Goal: Task Accomplishment & Management: Use online tool/utility

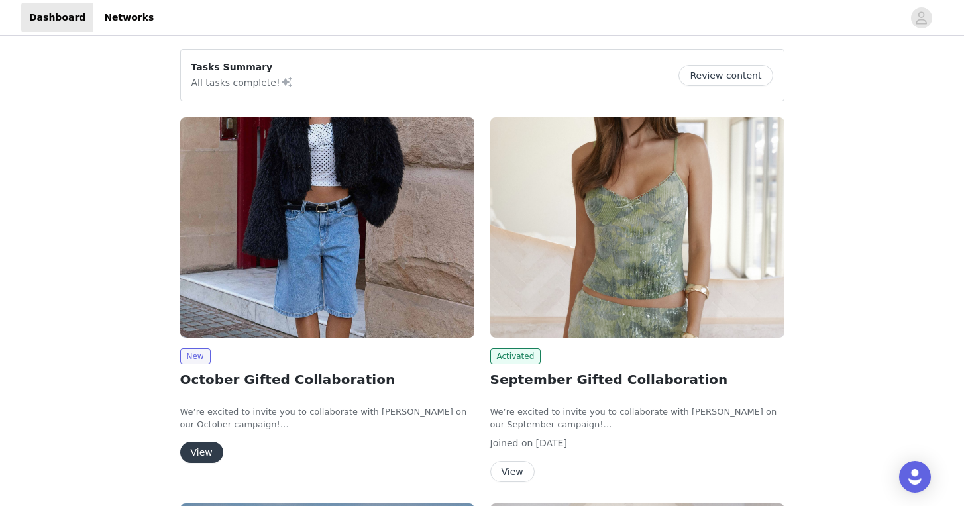
click at [211, 450] on button "View" at bounding box center [201, 452] width 43 height 21
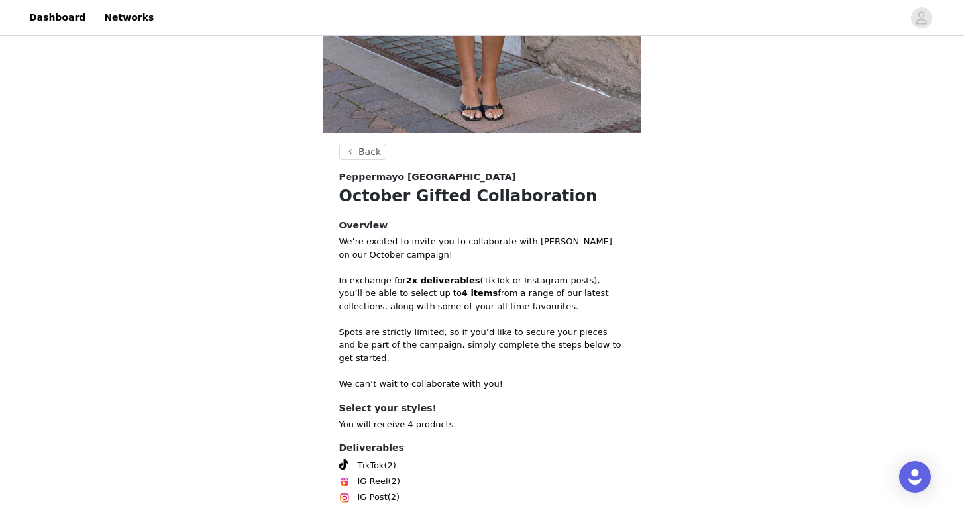
scroll to position [460, 0]
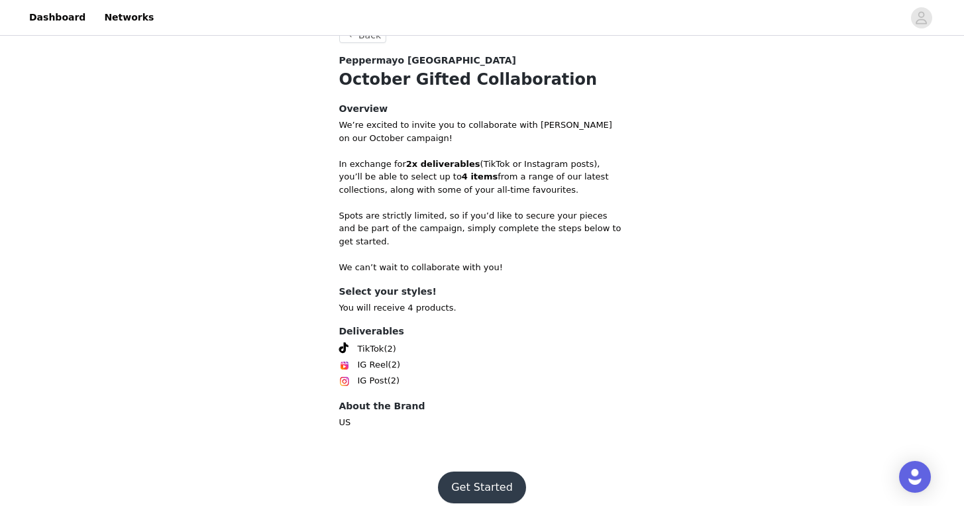
click at [476, 481] on button "Get Started" at bounding box center [482, 488] width 88 height 32
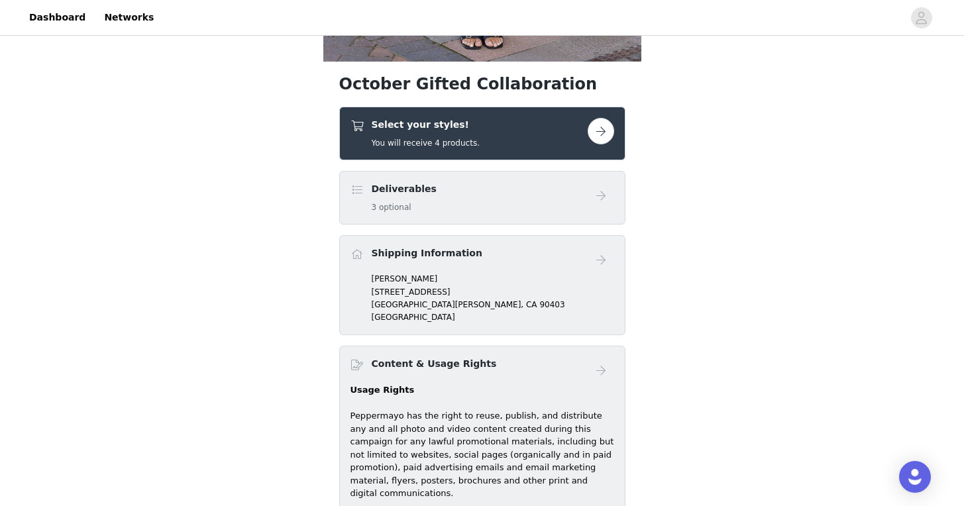
scroll to position [417, 0]
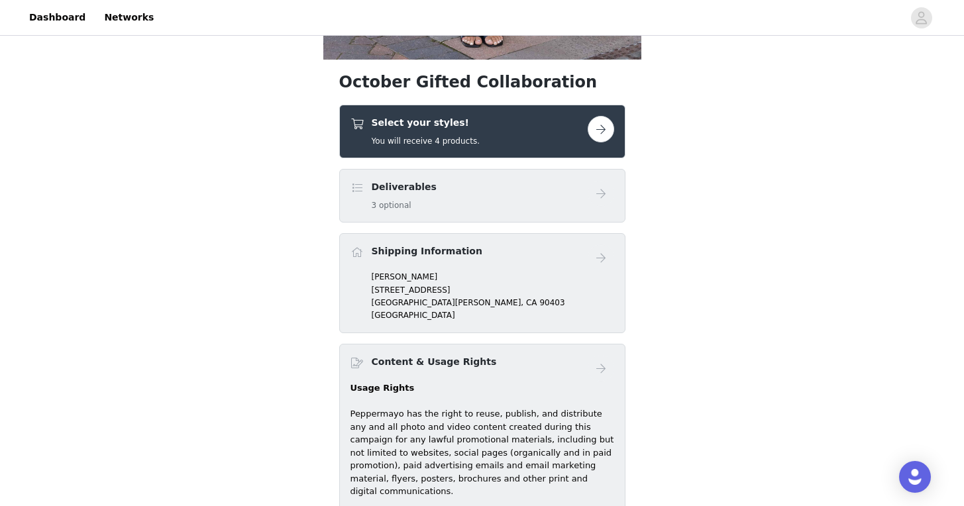
click at [603, 132] on button "button" at bounding box center [601, 129] width 26 height 26
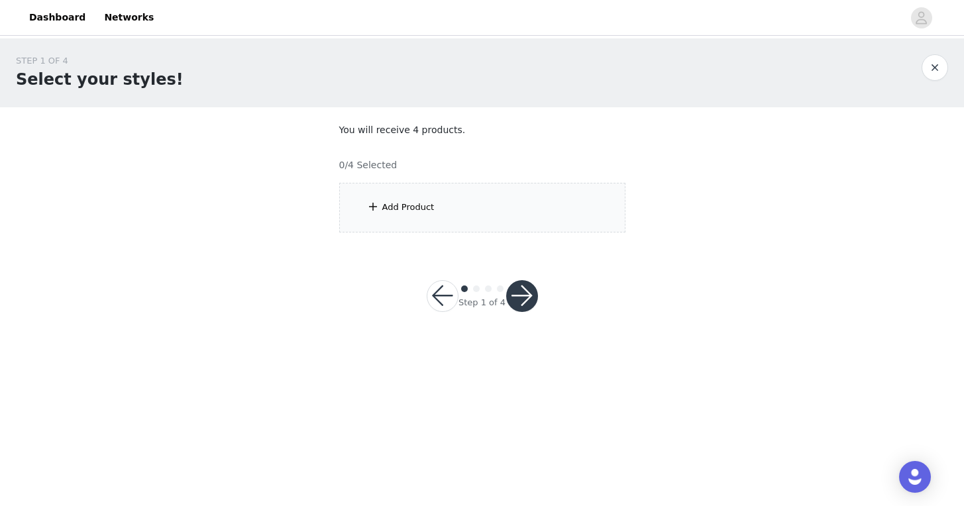
click at [499, 197] on div "Add Product" at bounding box center [482, 208] width 286 height 50
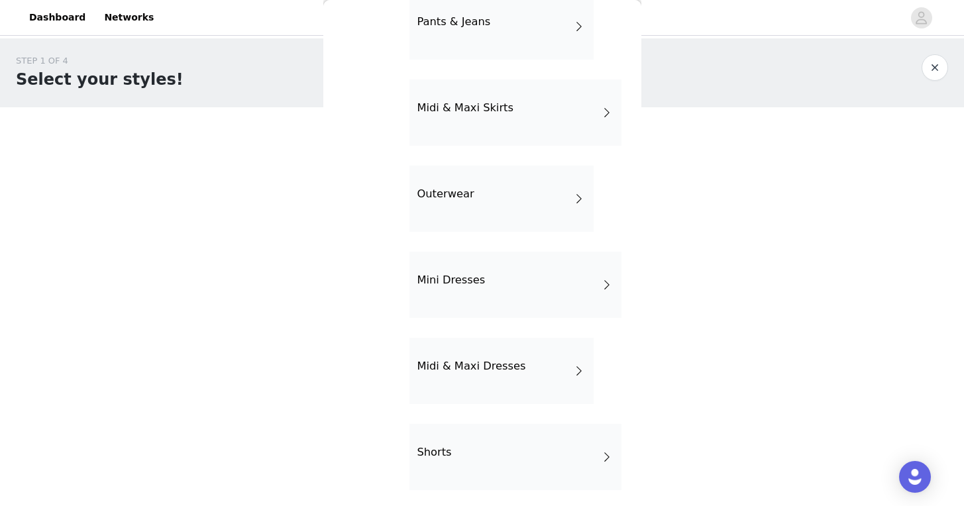
scroll to position [249, 0]
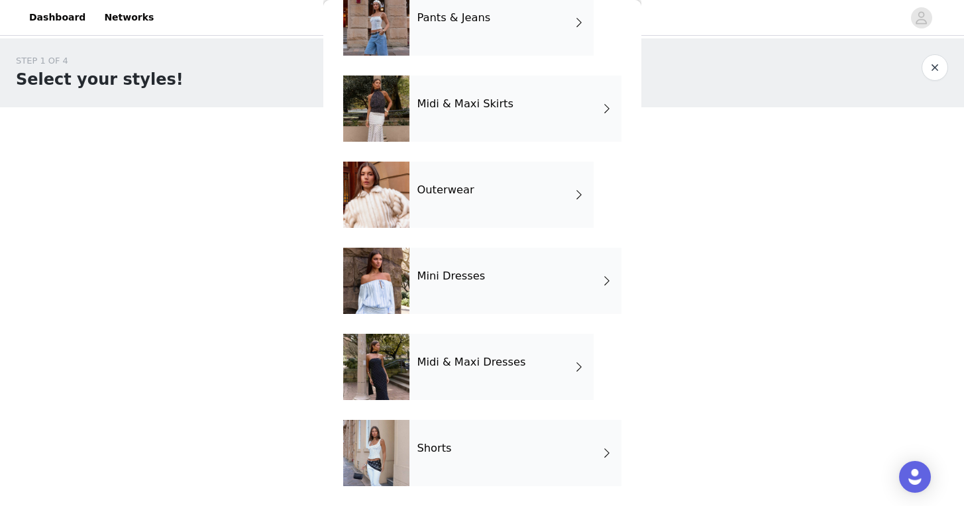
click at [607, 280] on span at bounding box center [606, 281] width 13 height 16
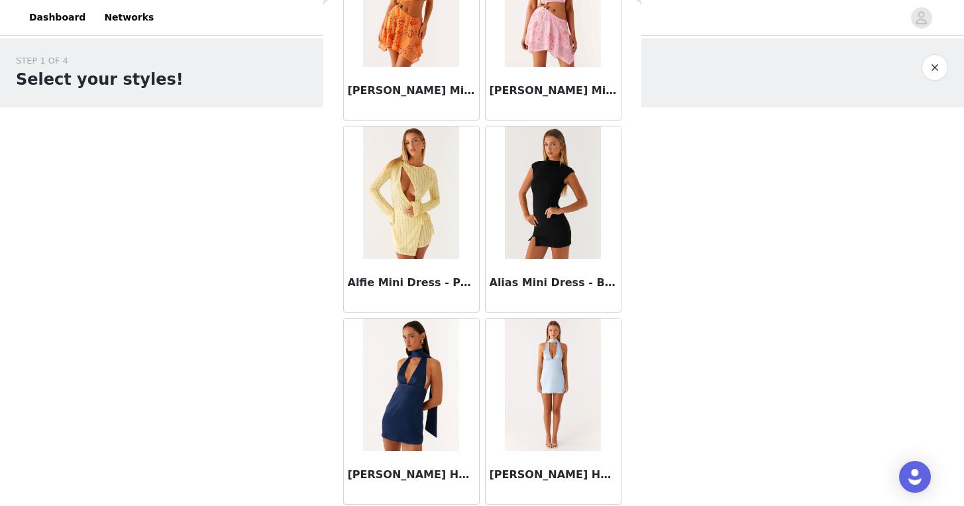
scroll to position [1521, 0]
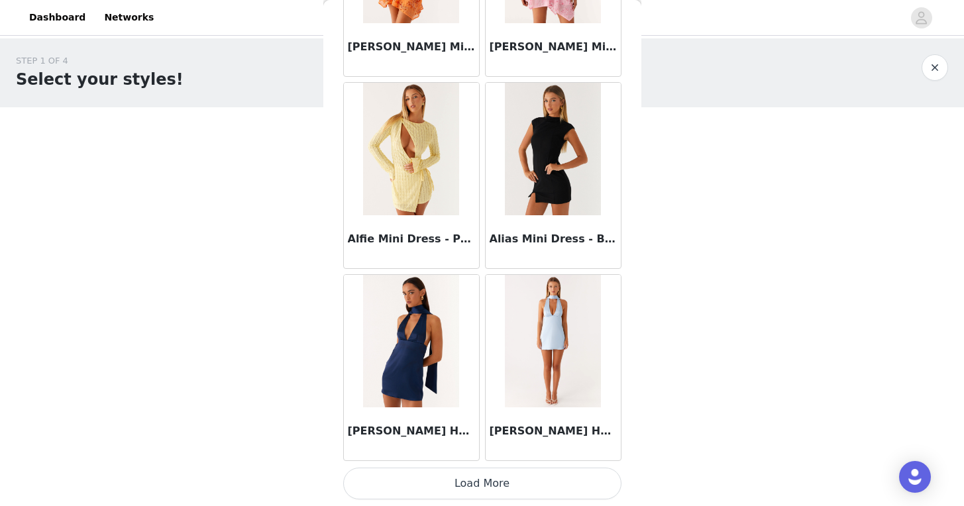
click at [474, 485] on button "Load More" at bounding box center [482, 484] width 278 height 32
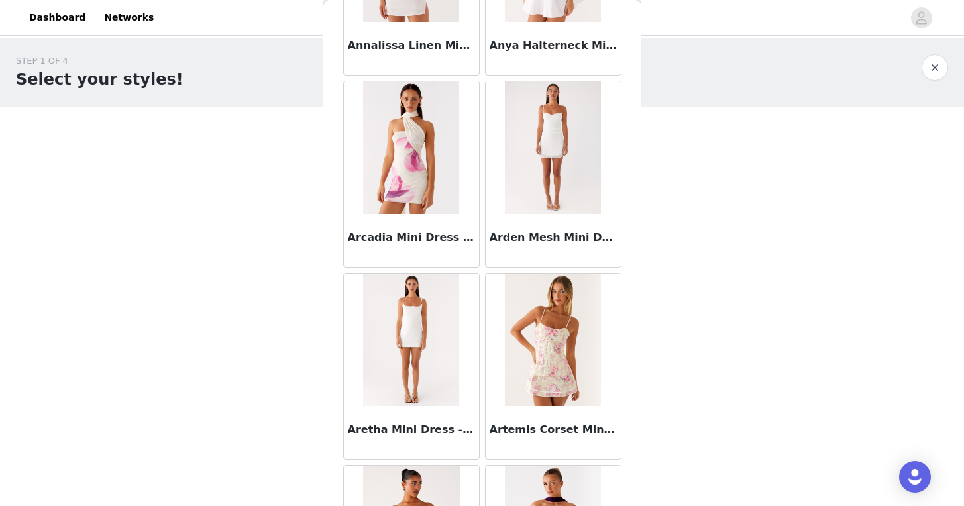
scroll to position [3442, 0]
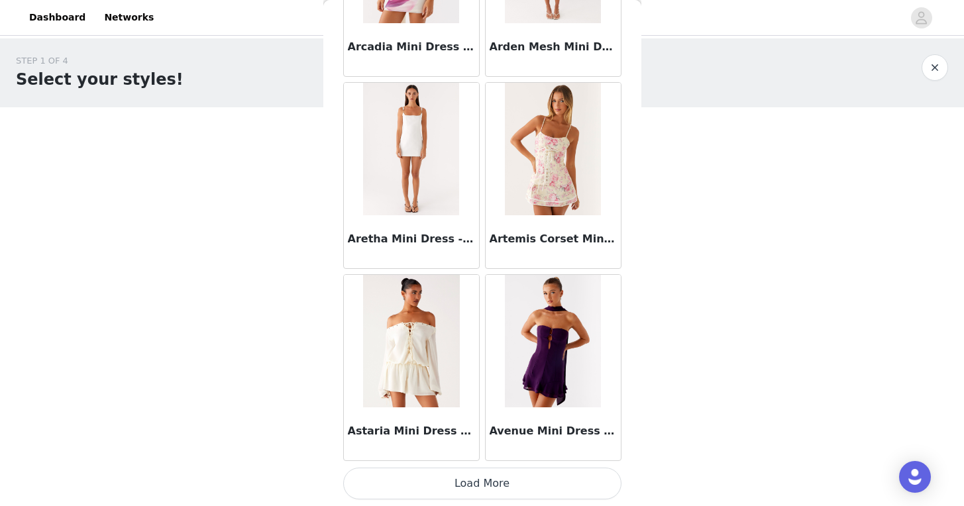
click at [486, 472] on button "Load More" at bounding box center [482, 484] width 278 height 32
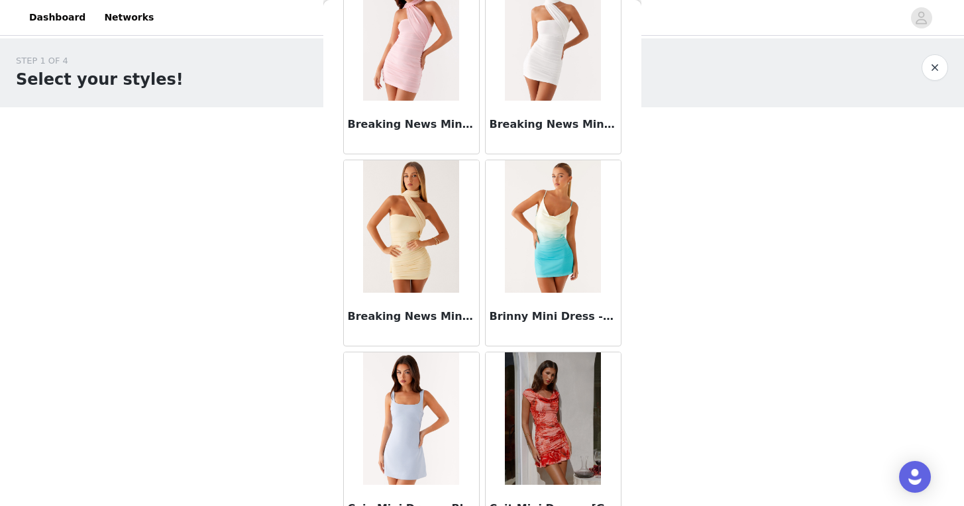
scroll to position [5363, 0]
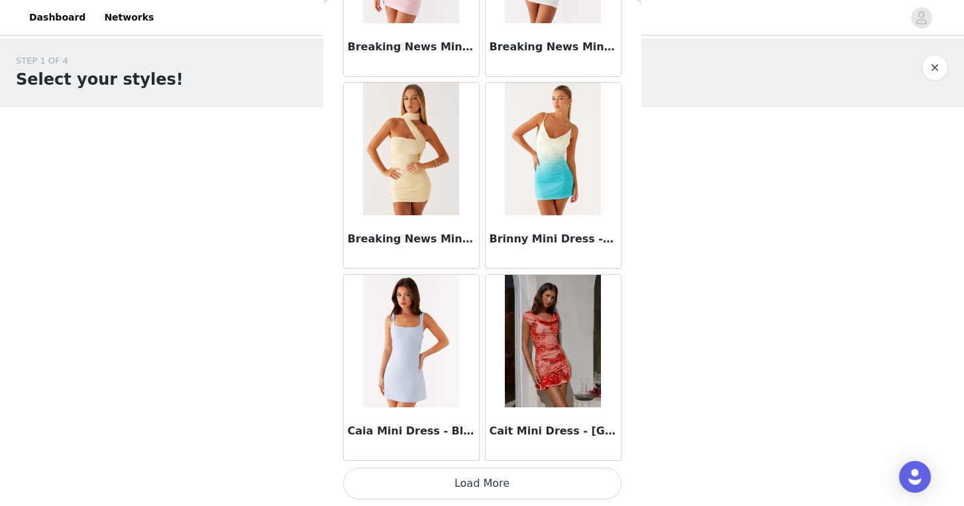
click at [510, 478] on button "Load More" at bounding box center [482, 484] width 278 height 32
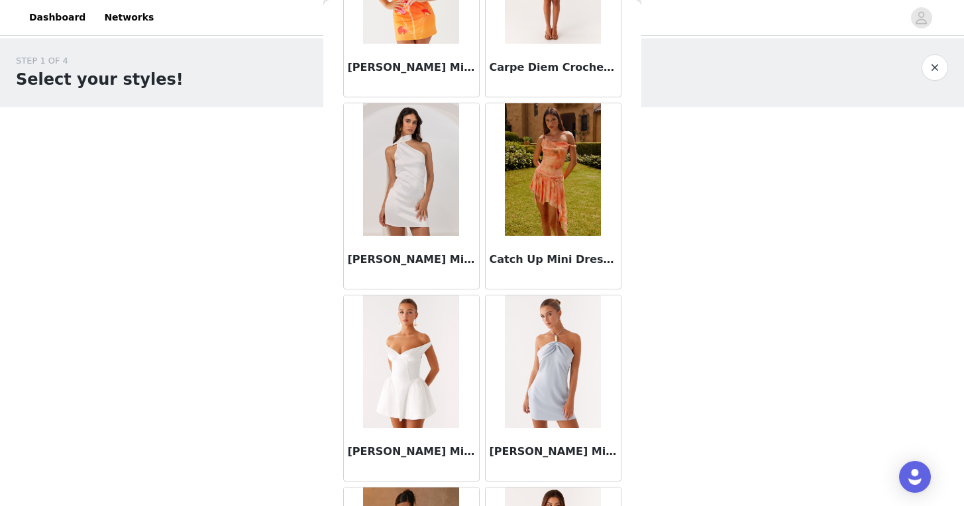
scroll to position [7284, 0]
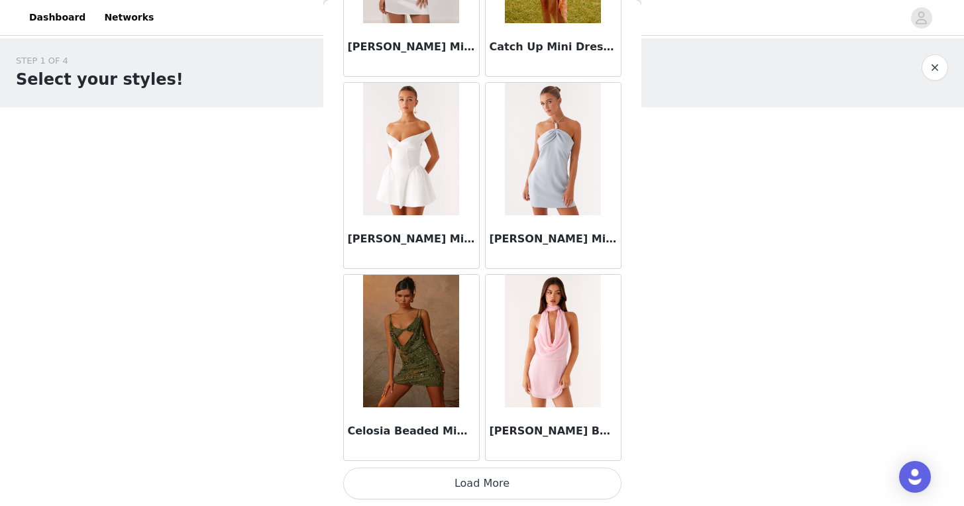
click at [504, 481] on button "Load More" at bounding box center [482, 484] width 278 height 32
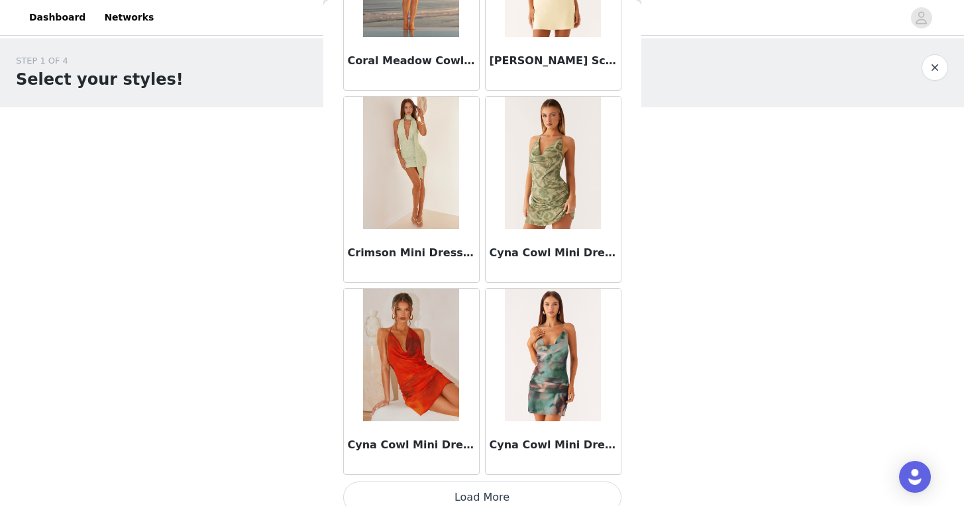
scroll to position [9205, 0]
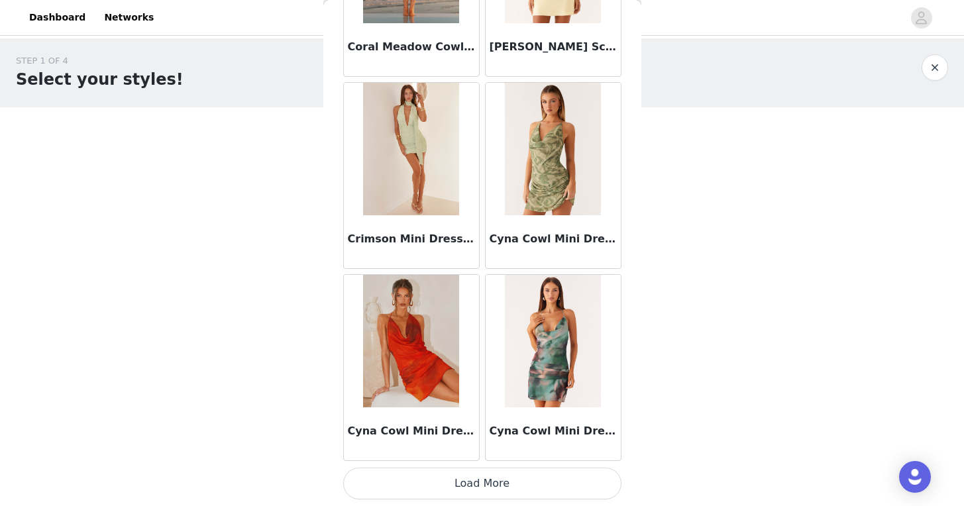
click at [525, 477] on button "Load More" at bounding box center [482, 484] width 278 height 32
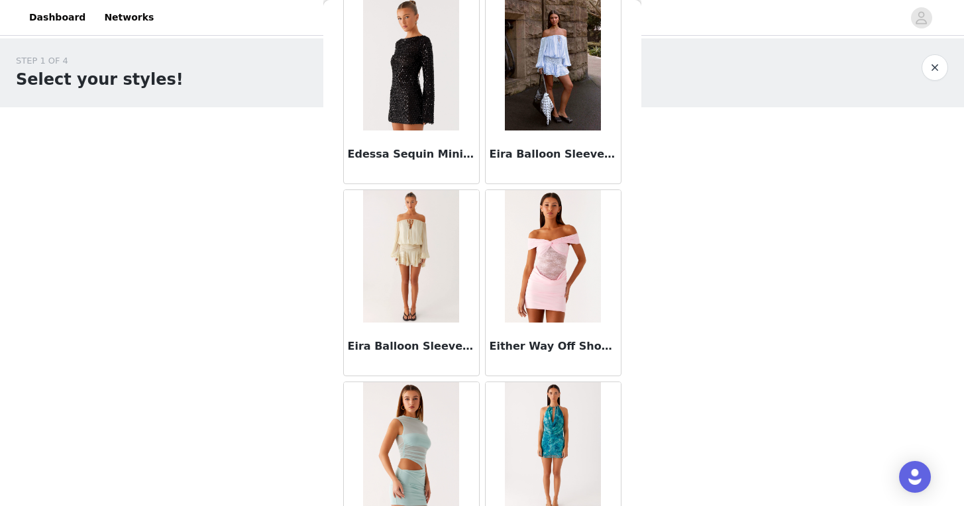
scroll to position [11127, 0]
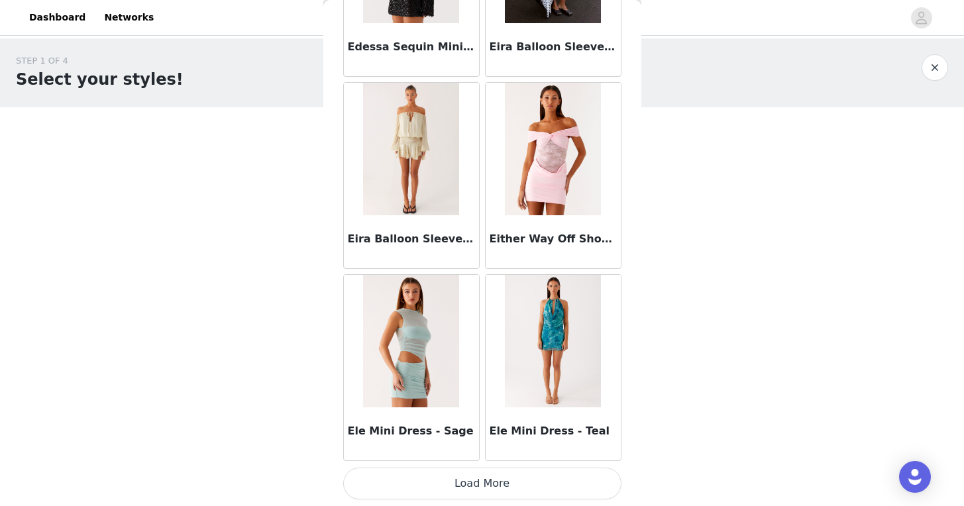
click at [488, 482] on button "Load More" at bounding box center [482, 484] width 278 height 32
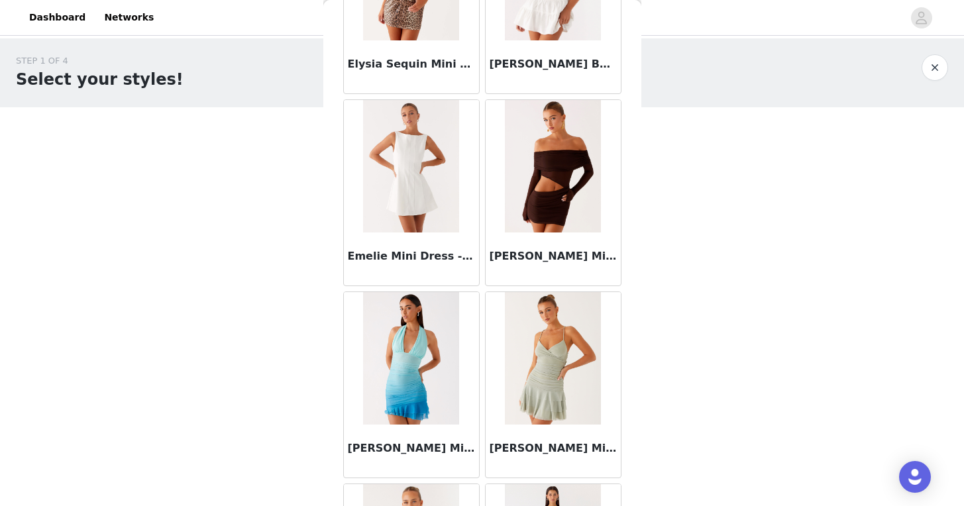
scroll to position [13048, 0]
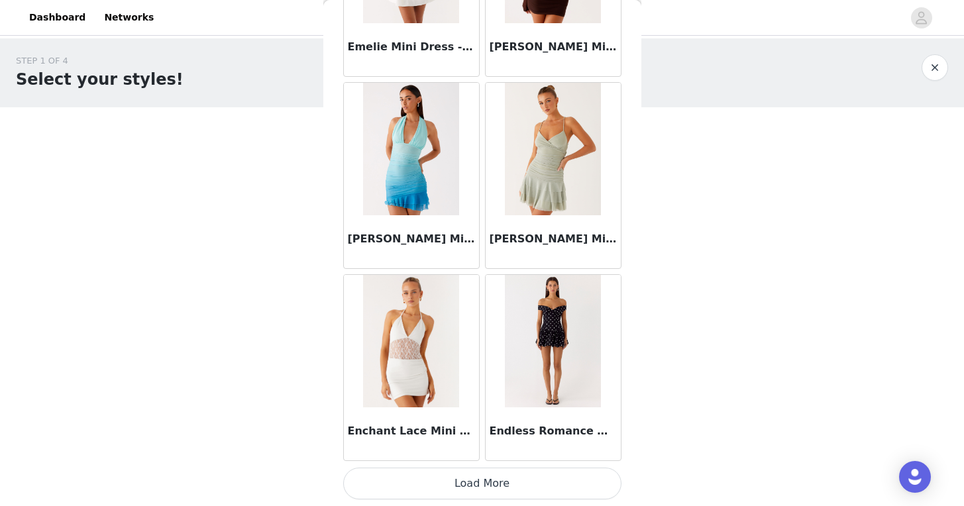
click at [502, 482] on button "Load More" at bounding box center [482, 484] width 278 height 32
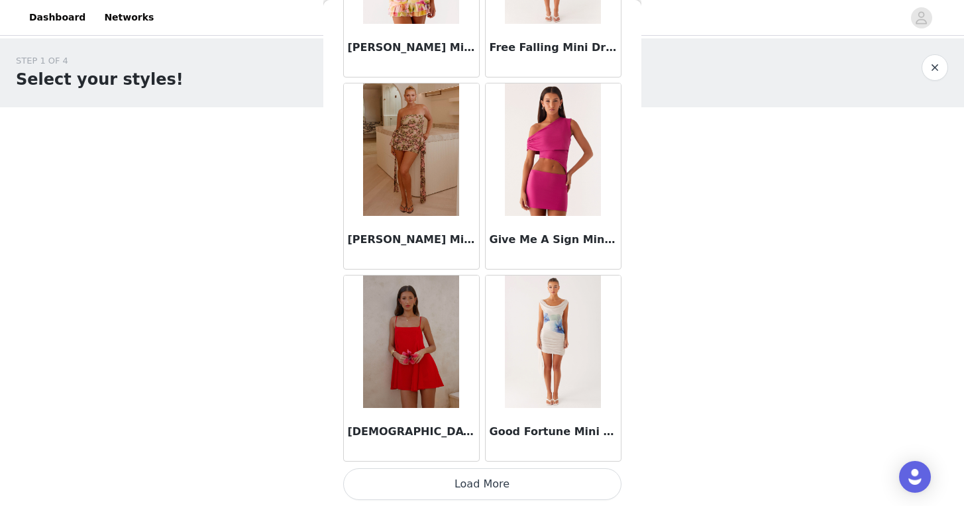
scroll to position [14969, 0]
click at [492, 490] on button "Load More" at bounding box center [482, 484] width 278 height 32
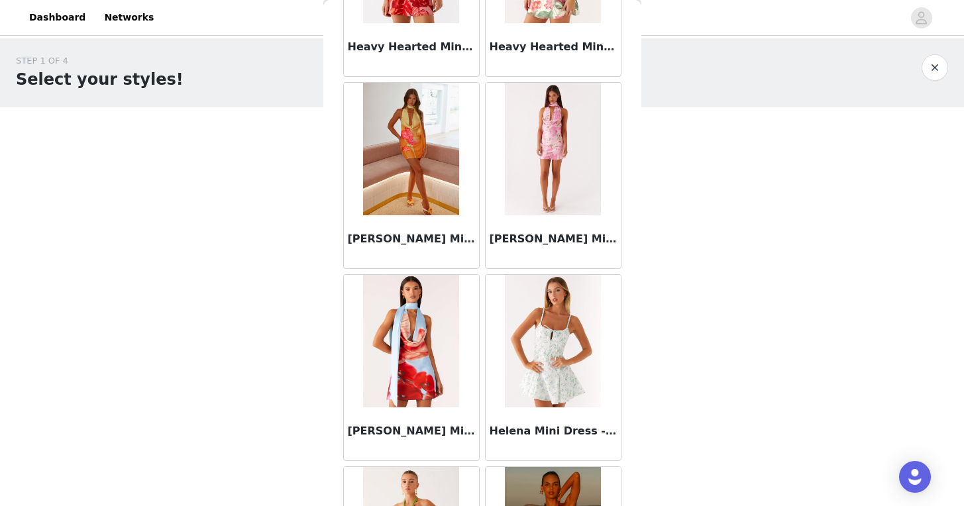
scroll to position [16890, 0]
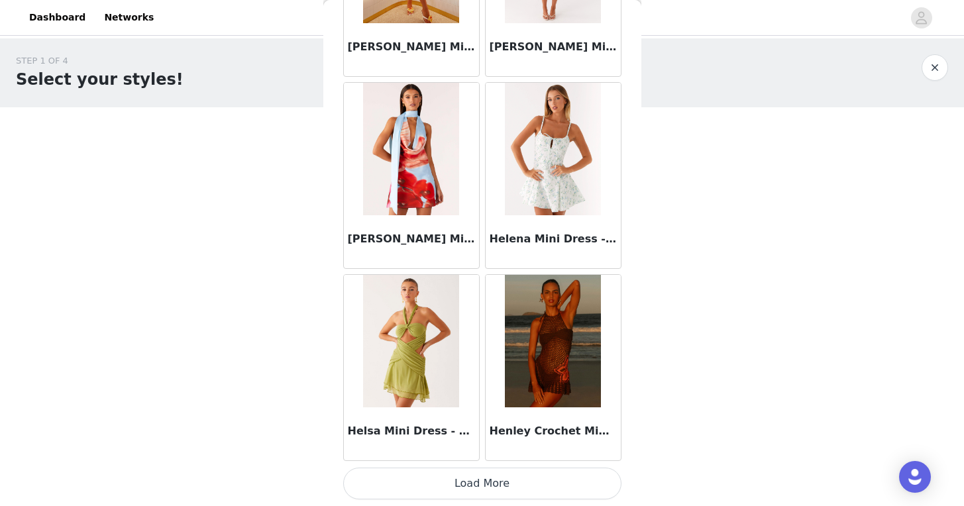
click at [528, 493] on button "Load More" at bounding box center [482, 484] width 278 height 32
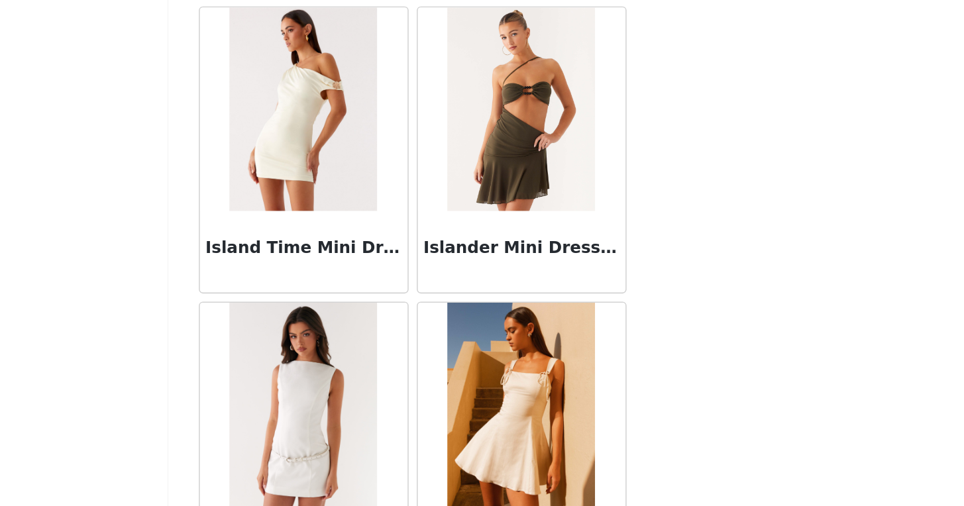
scroll to position [18811, 0]
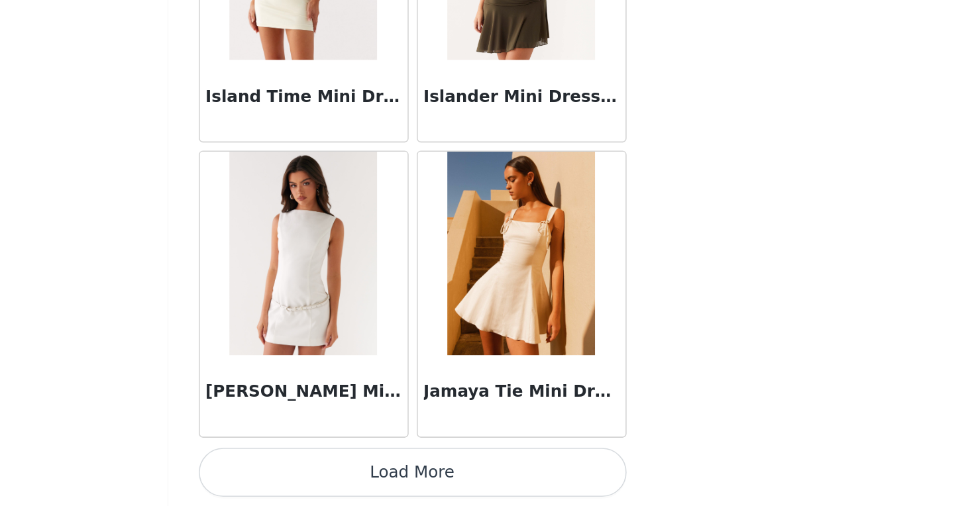
click at [556, 475] on button "Load More" at bounding box center [482, 484] width 278 height 32
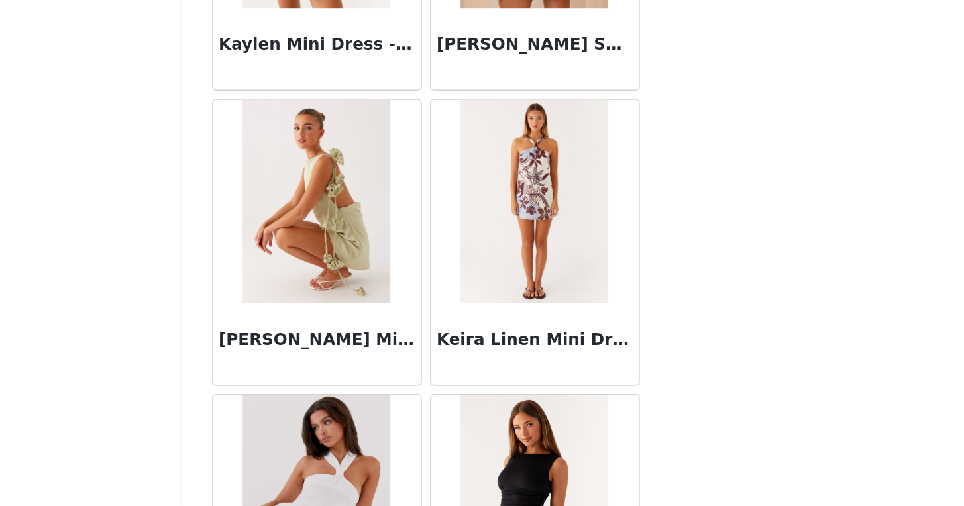
scroll to position [20732, 0]
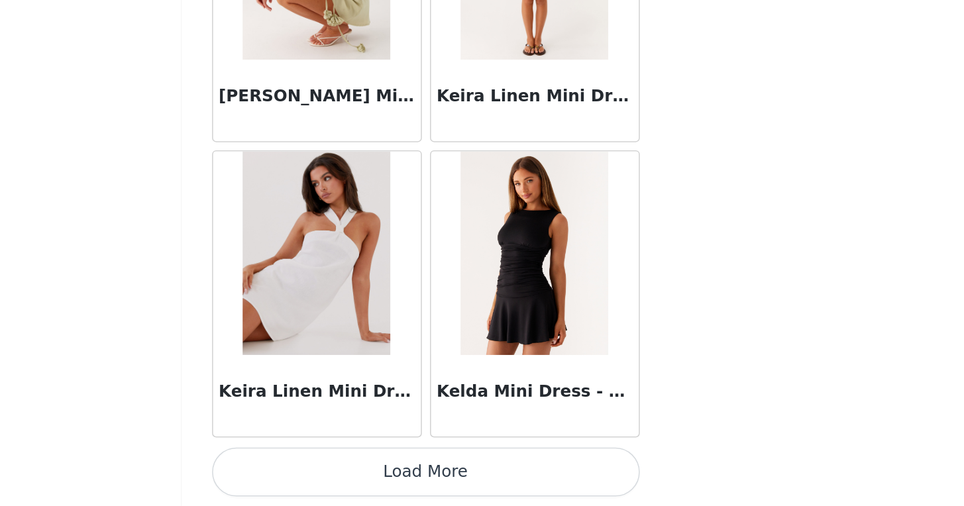
click at [527, 480] on button "Load More" at bounding box center [482, 484] width 278 height 32
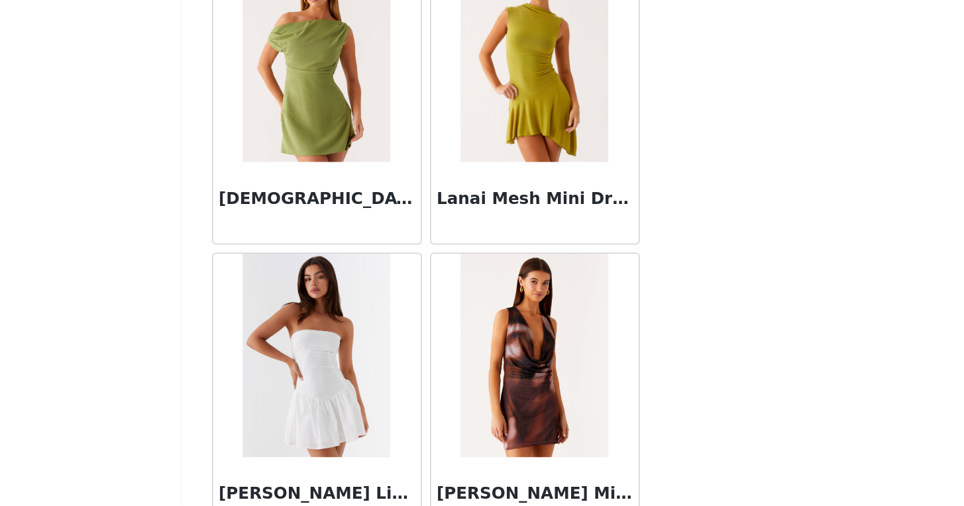
scroll to position [22653, 0]
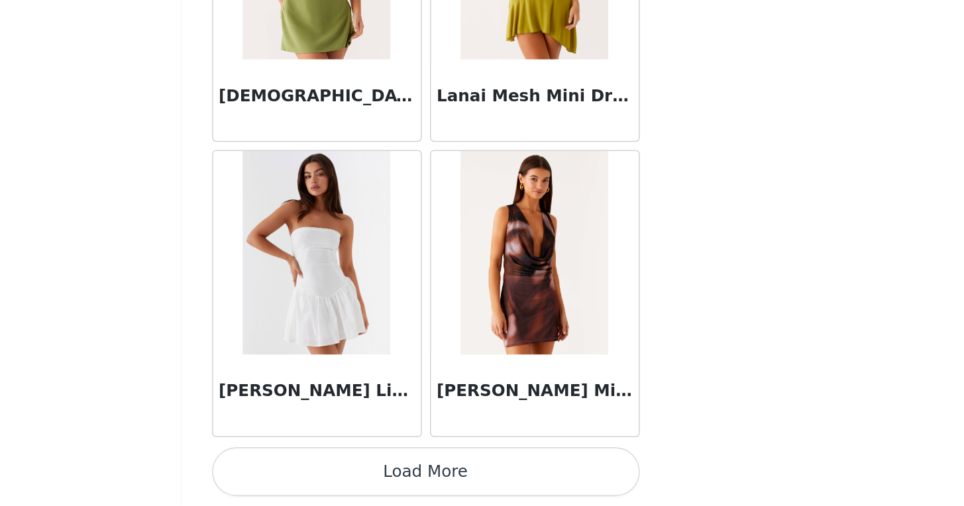
click at [516, 487] on button "Load More" at bounding box center [482, 484] width 278 height 32
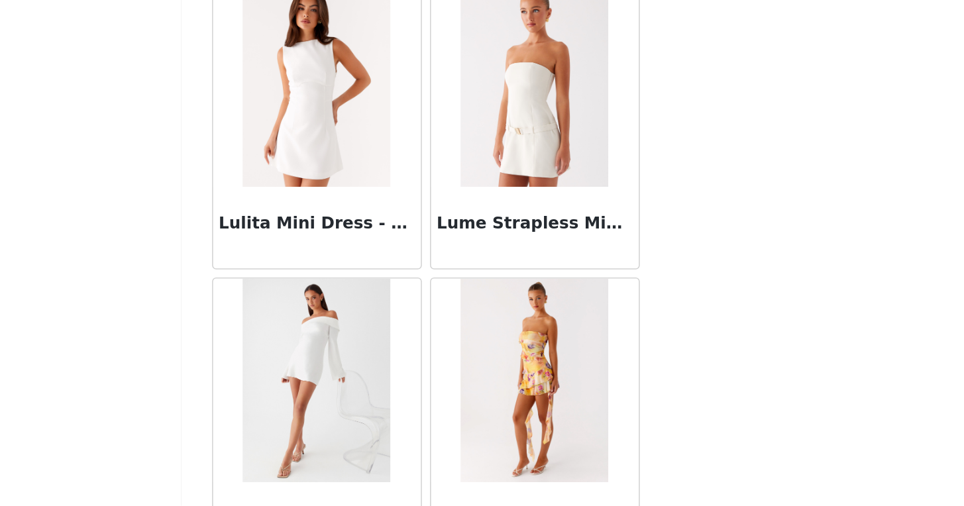
scroll to position [24574, 0]
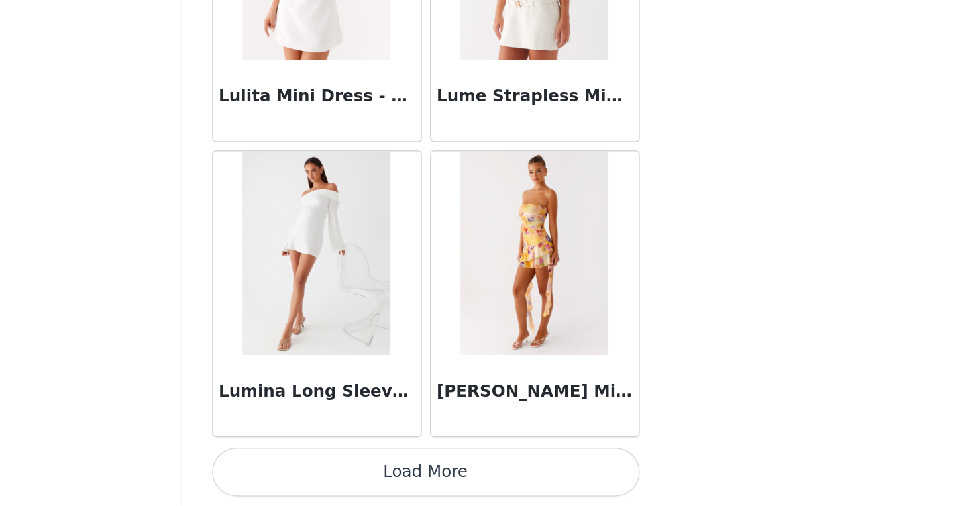
click at [521, 478] on button "Load More" at bounding box center [482, 484] width 278 height 32
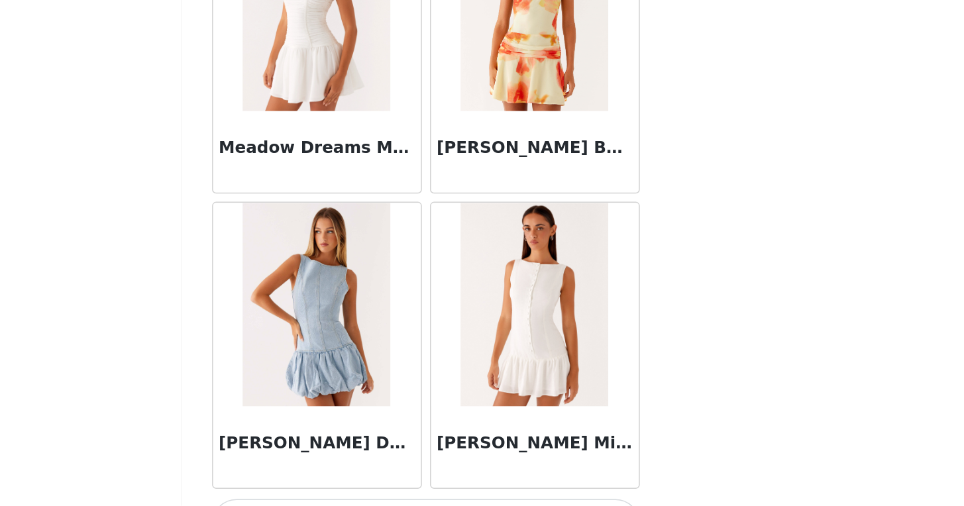
scroll to position [26495, 0]
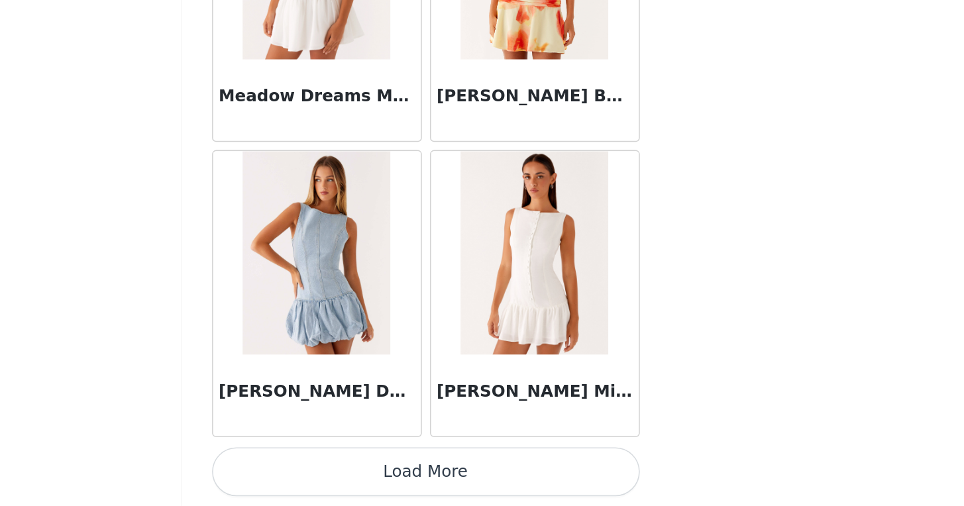
click at [557, 481] on button "Load More" at bounding box center [482, 484] width 278 height 32
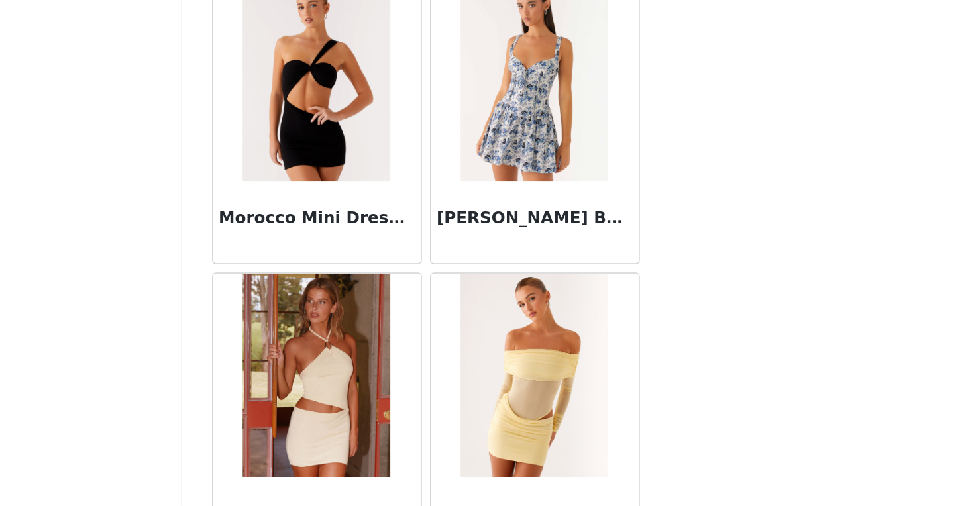
scroll to position [28417, 0]
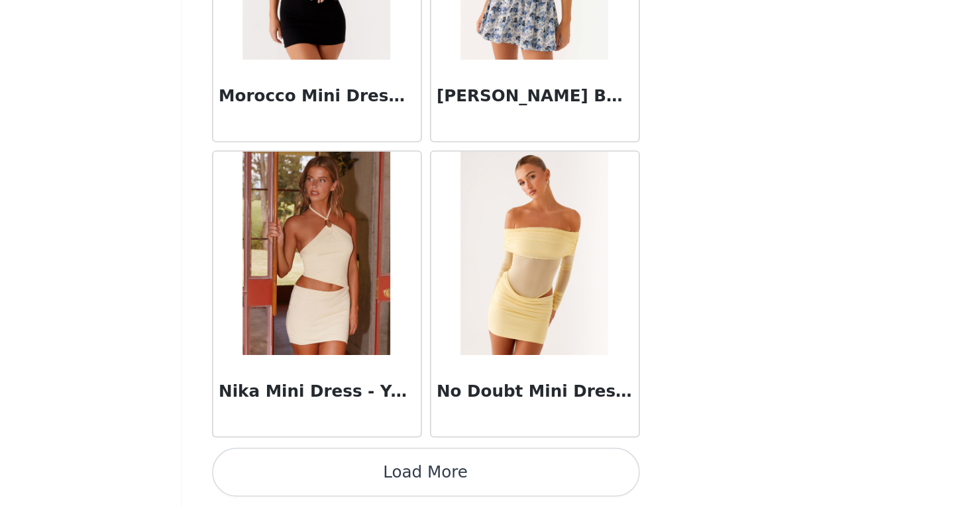
click at [543, 486] on button "Load More" at bounding box center [482, 484] width 278 height 32
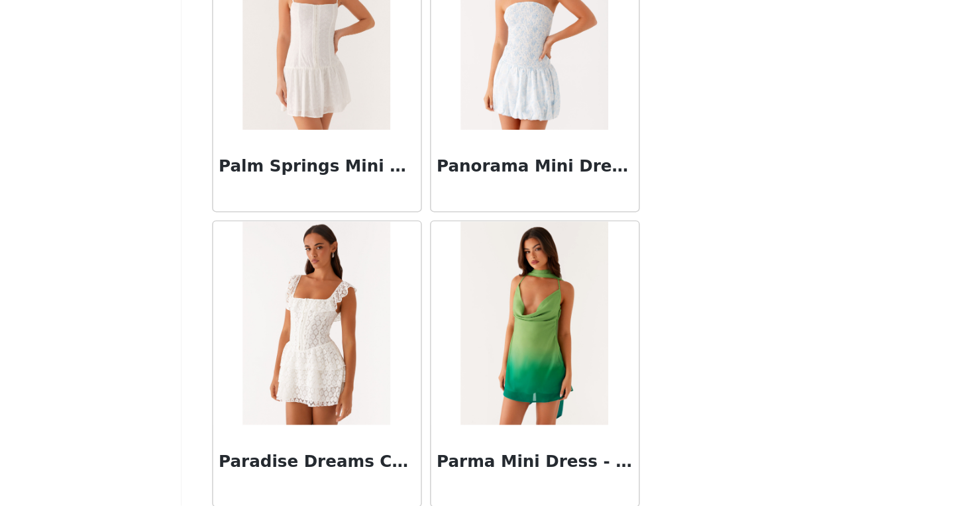
scroll to position [30338, 0]
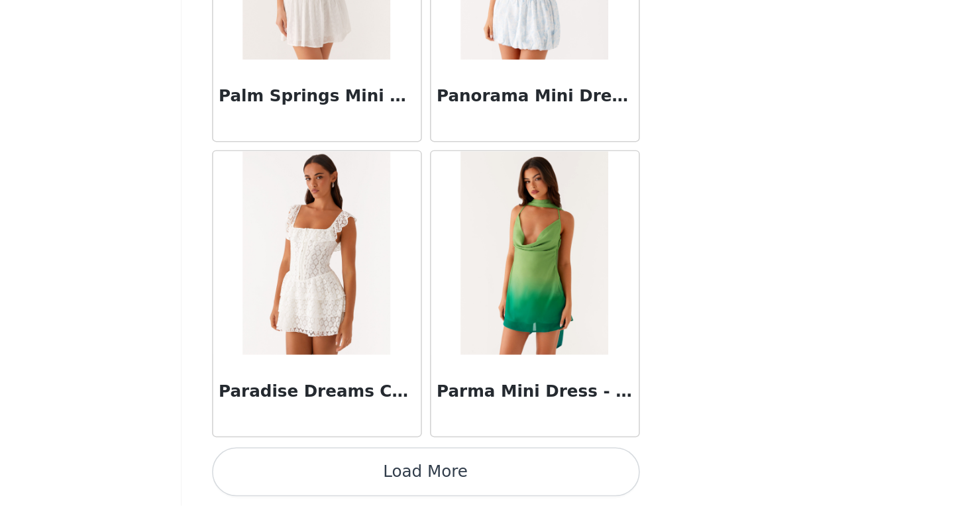
click at [532, 489] on button "Load More" at bounding box center [482, 484] width 278 height 32
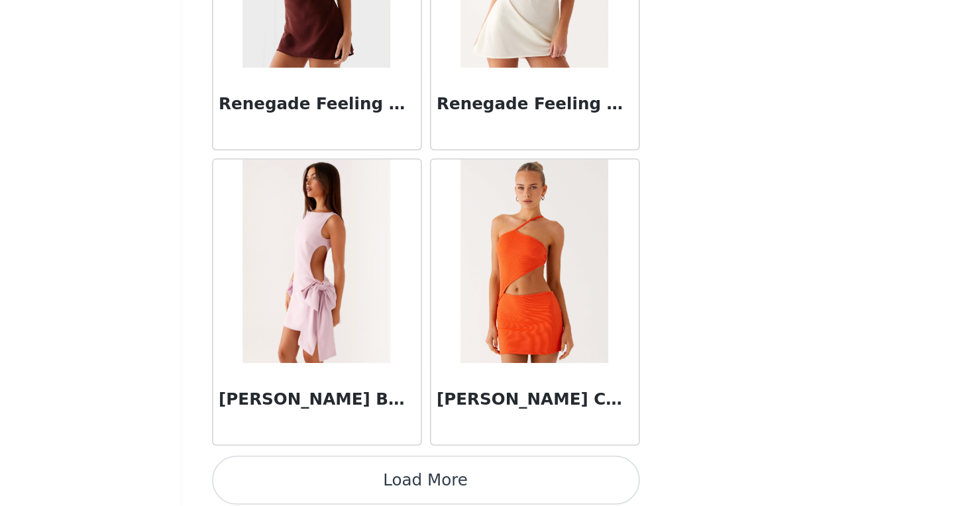
scroll to position [32259, 0]
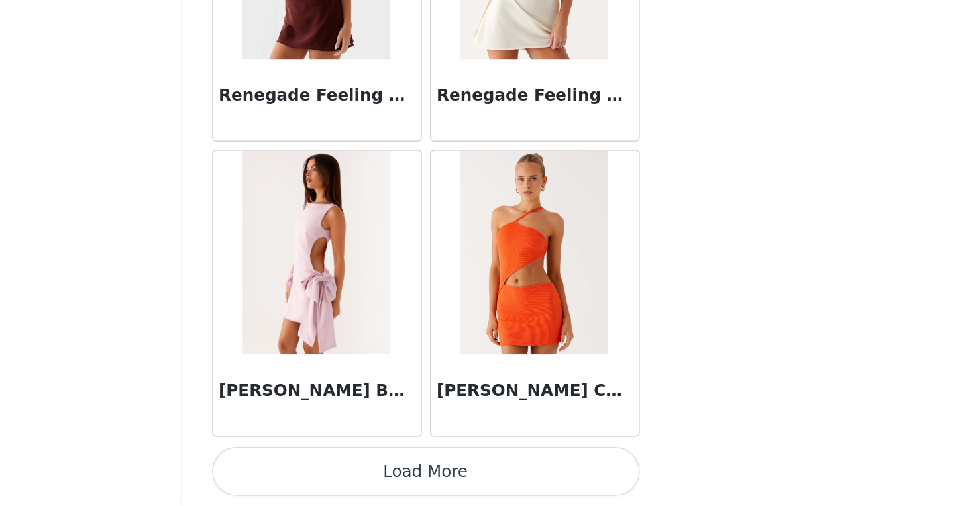
click at [545, 484] on button "Load More" at bounding box center [482, 484] width 278 height 32
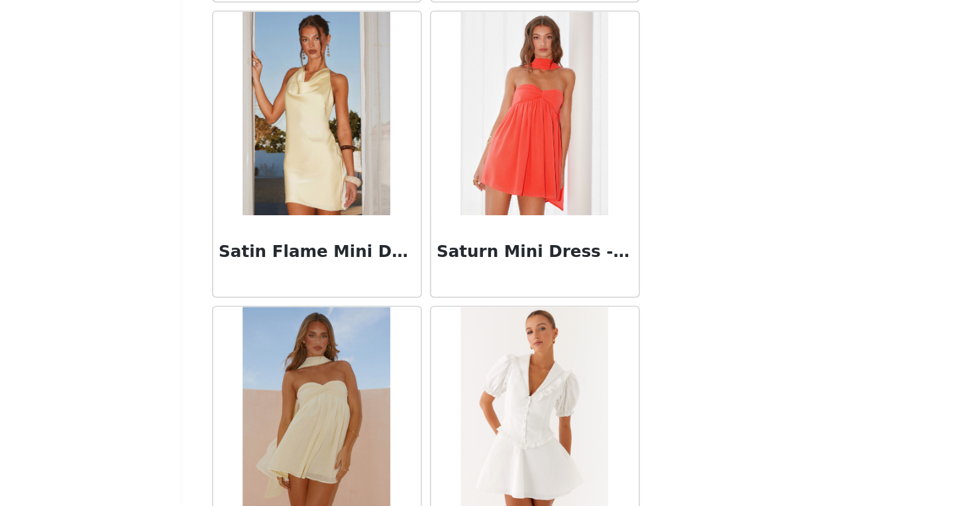
scroll to position [34180, 0]
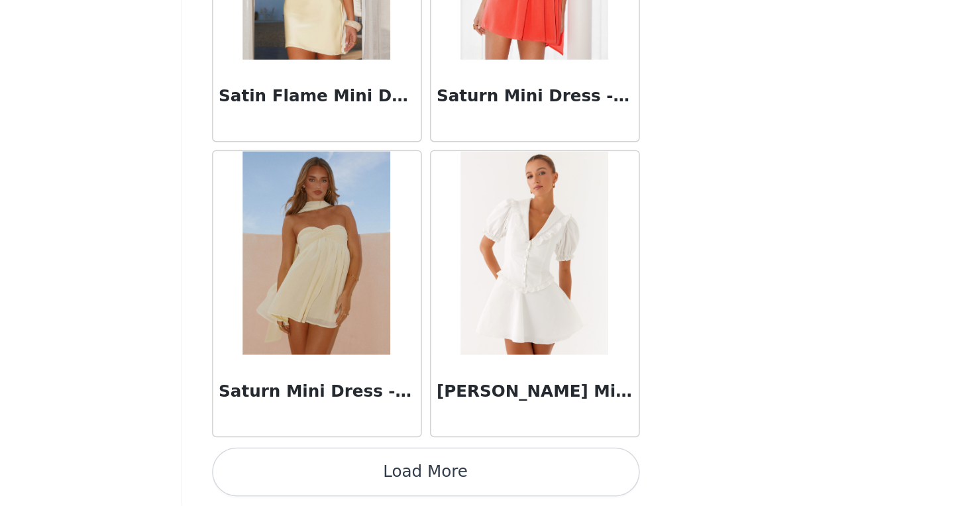
click at [558, 482] on button "Load More" at bounding box center [482, 484] width 278 height 32
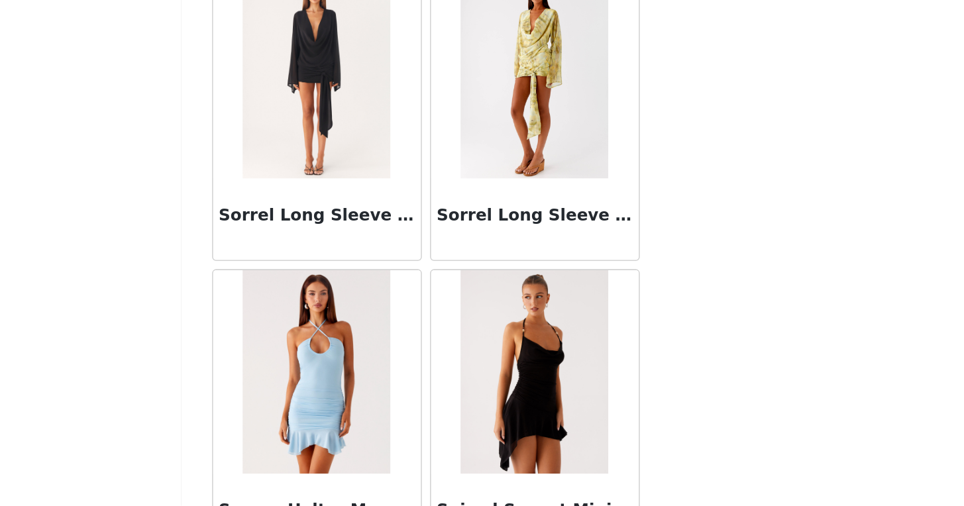
scroll to position [36096, 0]
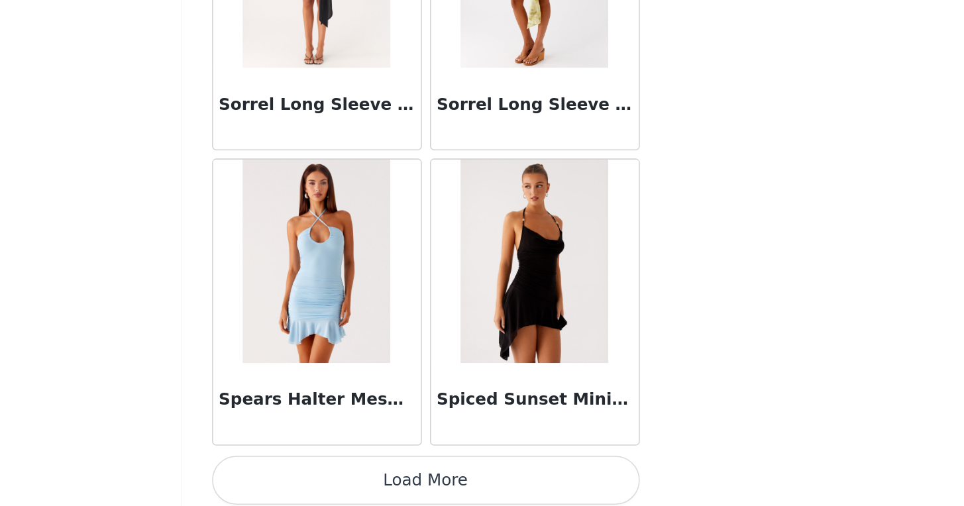
click at [564, 473] on button "Load More" at bounding box center [482, 489] width 278 height 32
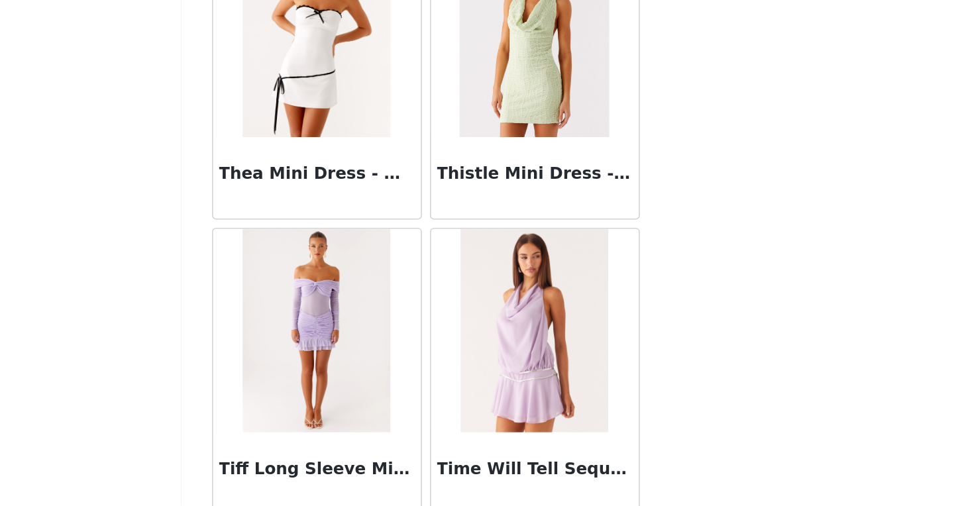
scroll to position [38022, 0]
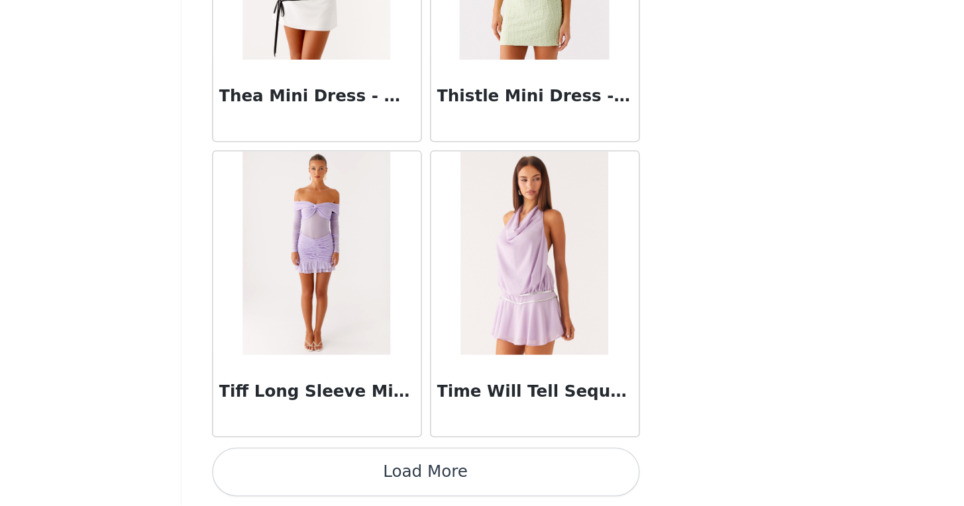
click at [556, 478] on button "Load More" at bounding box center [482, 484] width 278 height 32
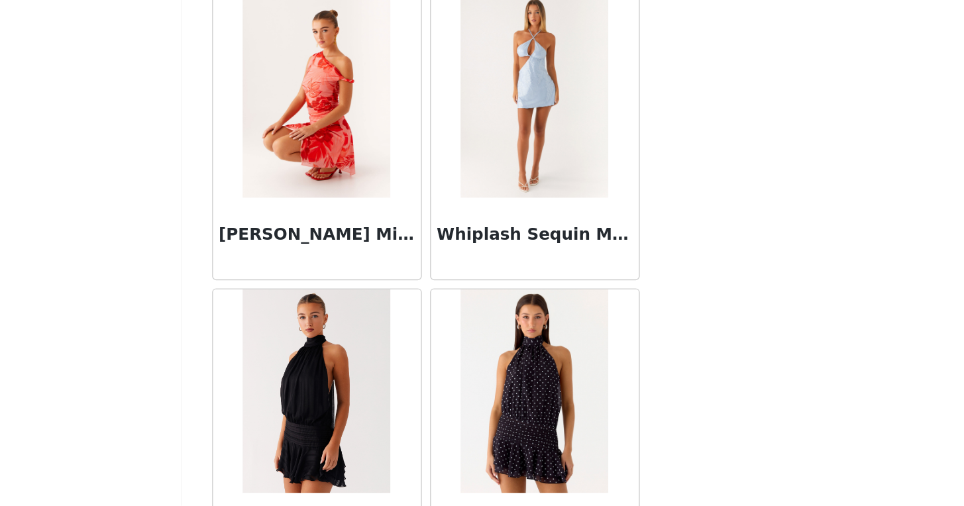
scroll to position [39943, 0]
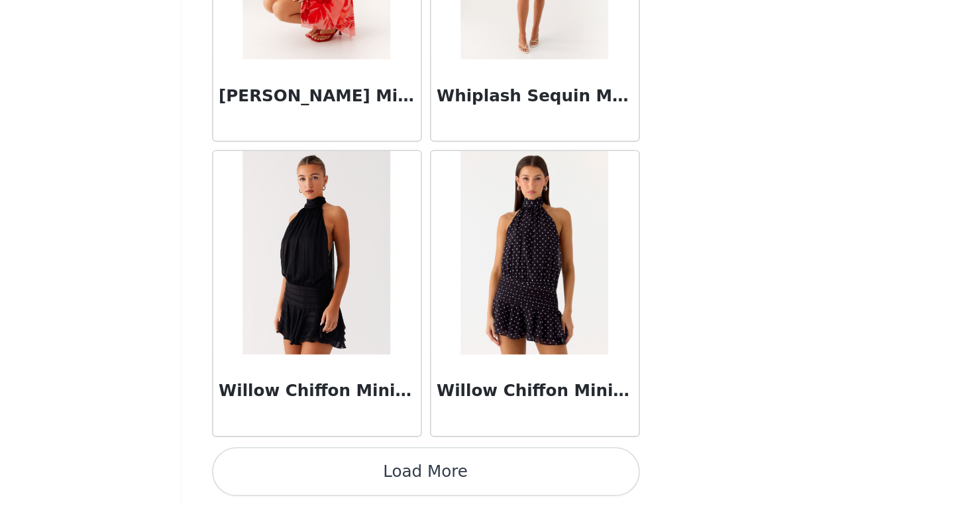
click at [501, 480] on button "Load More" at bounding box center [482, 484] width 278 height 32
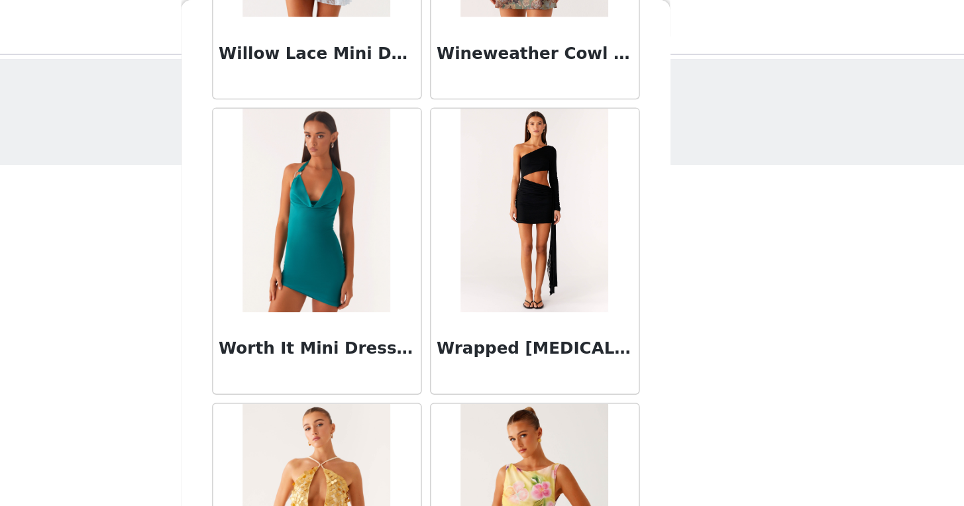
scroll to position [41864, 0]
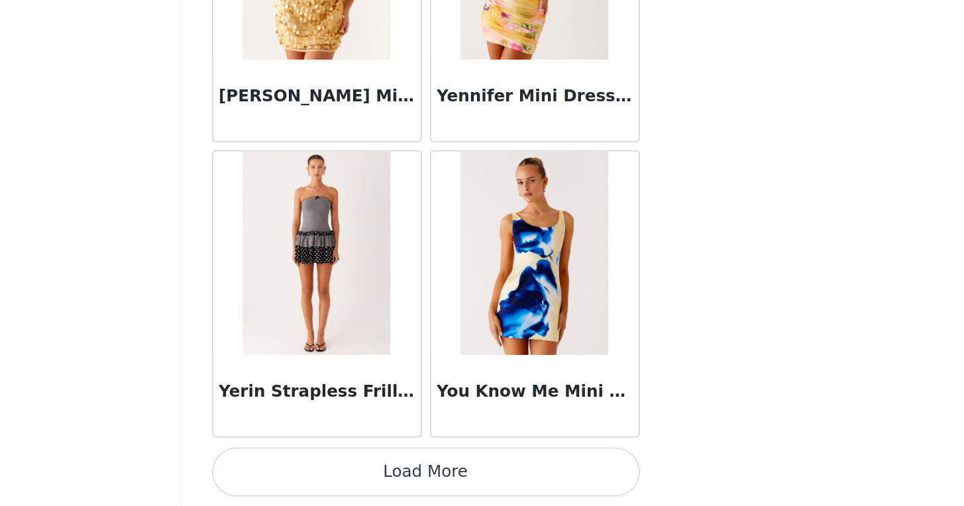
click at [511, 488] on button "Load More" at bounding box center [482, 484] width 278 height 32
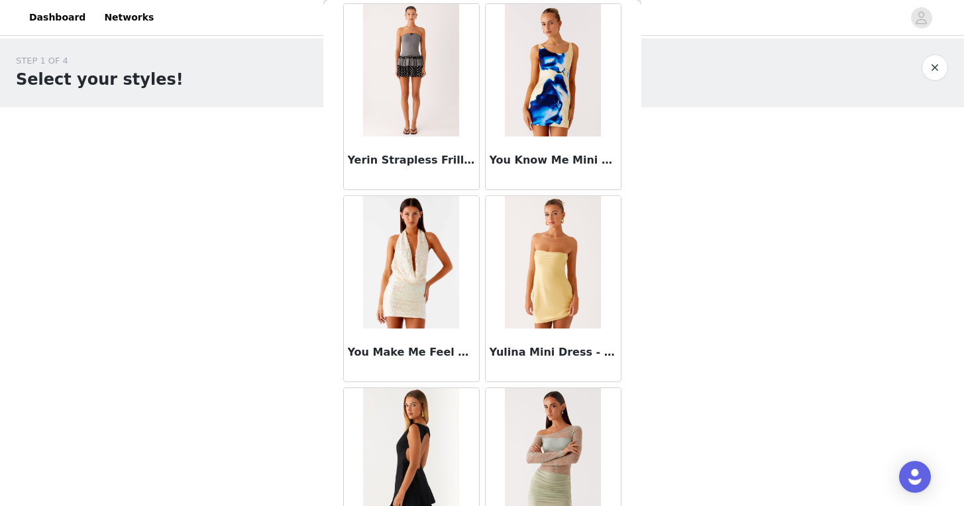
scroll to position [41396, 0]
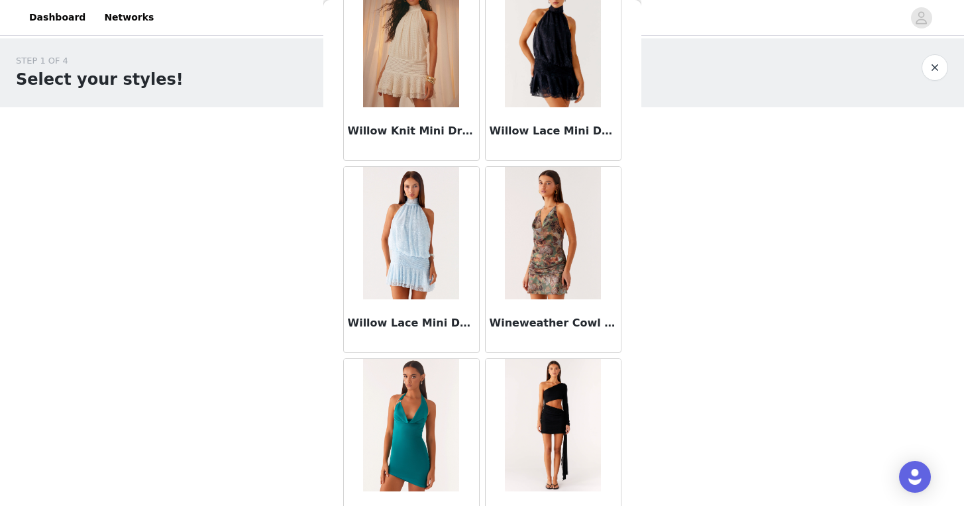
click at [940, 72] on button "button" at bounding box center [934, 67] width 26 height 26
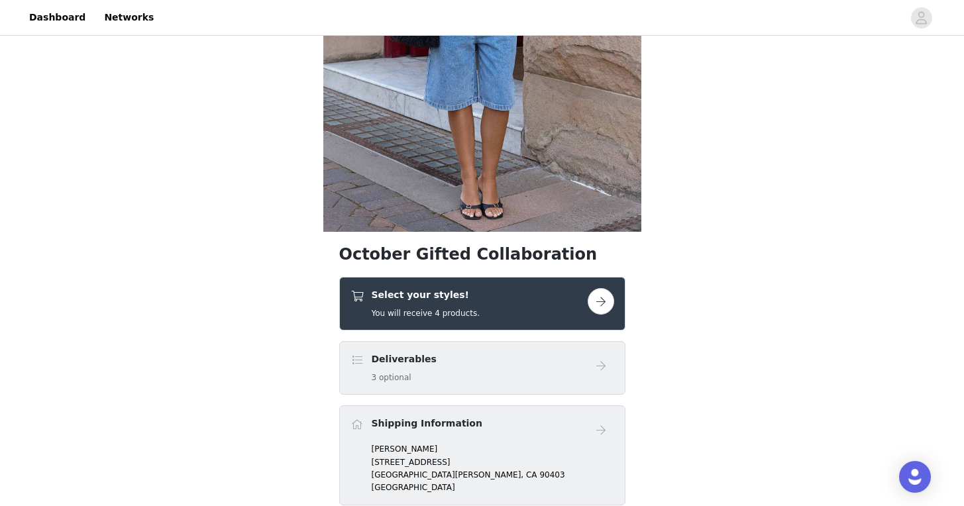
scroll to position [261, 0]
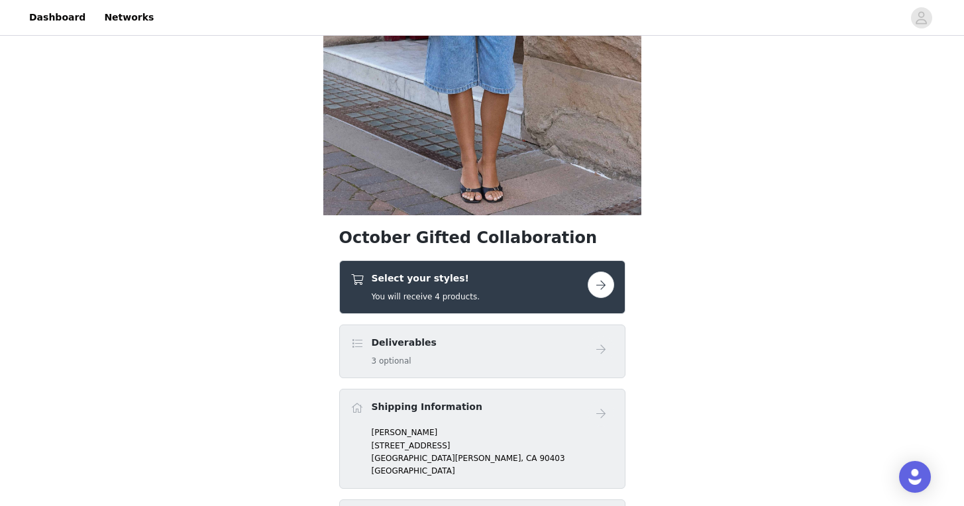
click at [608, 293] on button "button" at bounding box center [601, 285] width 26 height 26
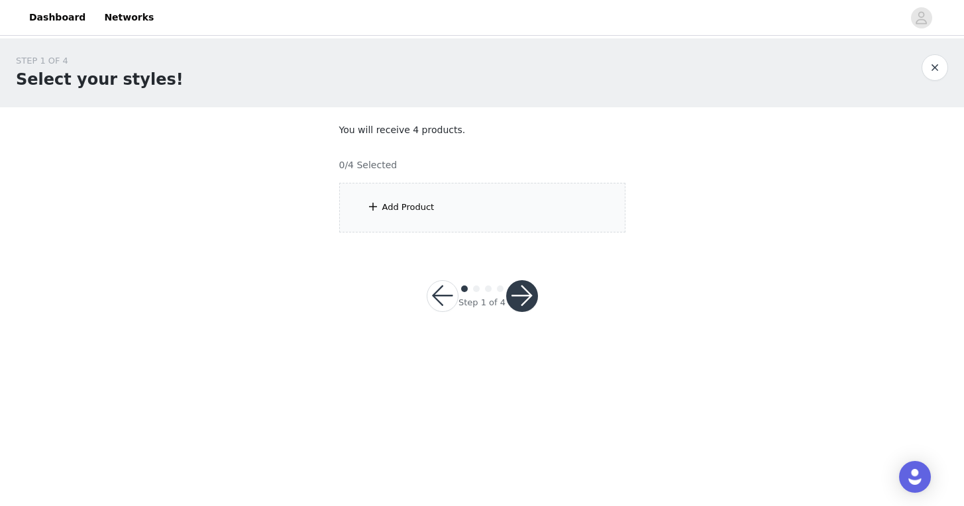
click at [455, 203] on div "Add Product" at bounding box center [482, 208] width 286 height 50
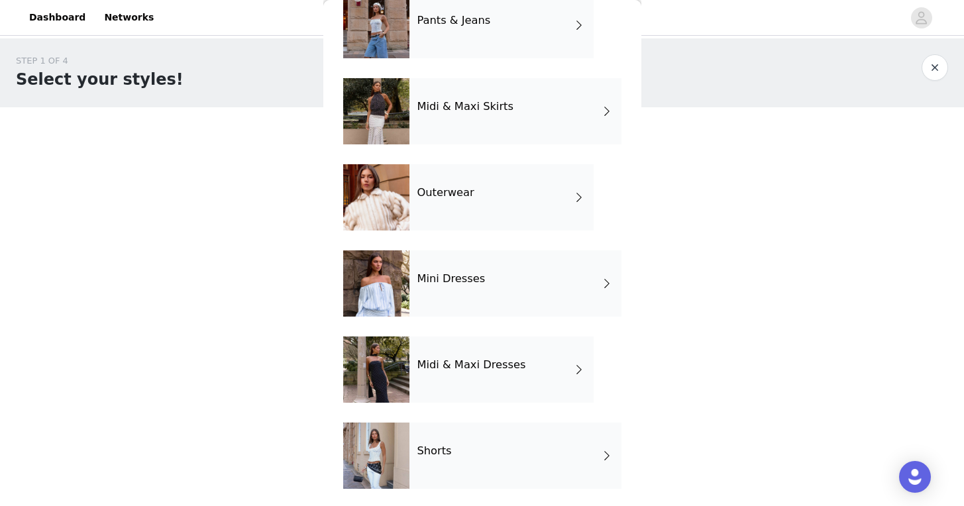
scroll to position [249, 0]
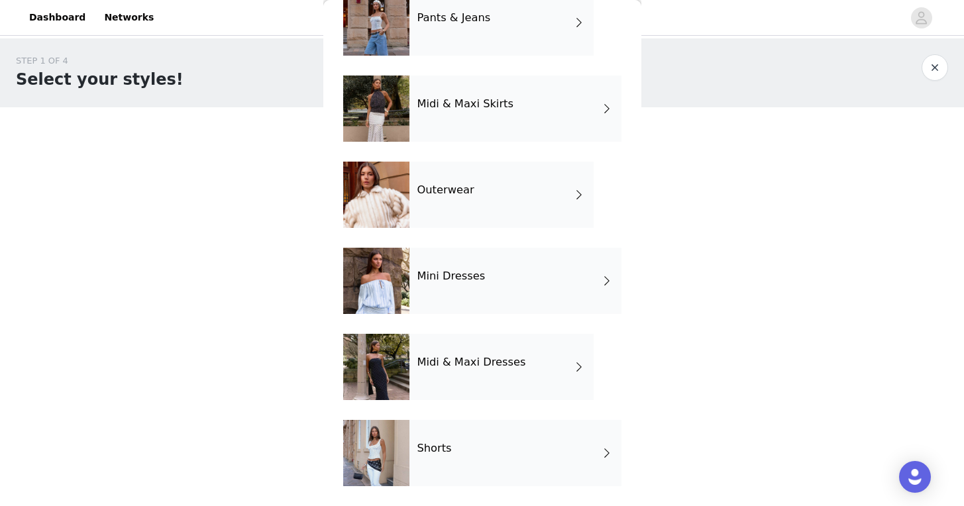
click at [455, 203] on div "Outerwear" at bounding box center [501, 195] width 184 height 66
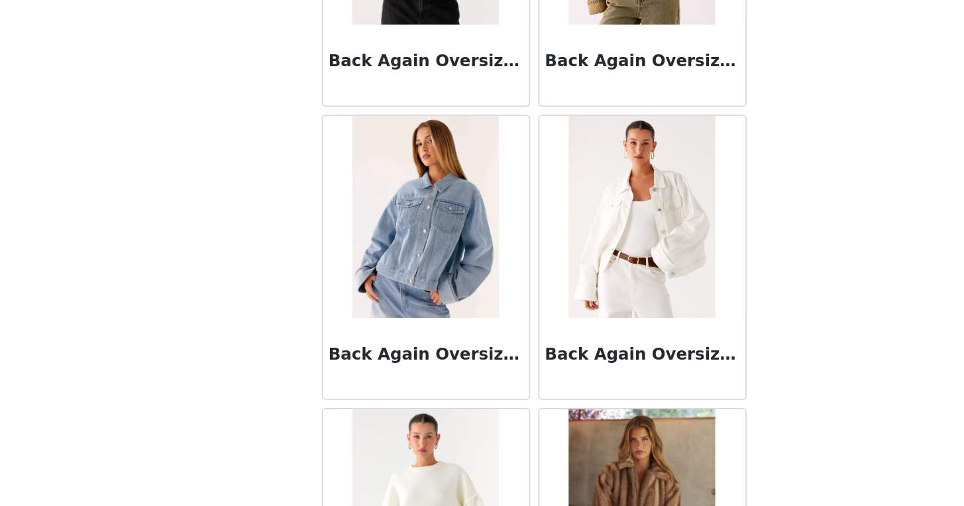
scroll to position [0, 0]
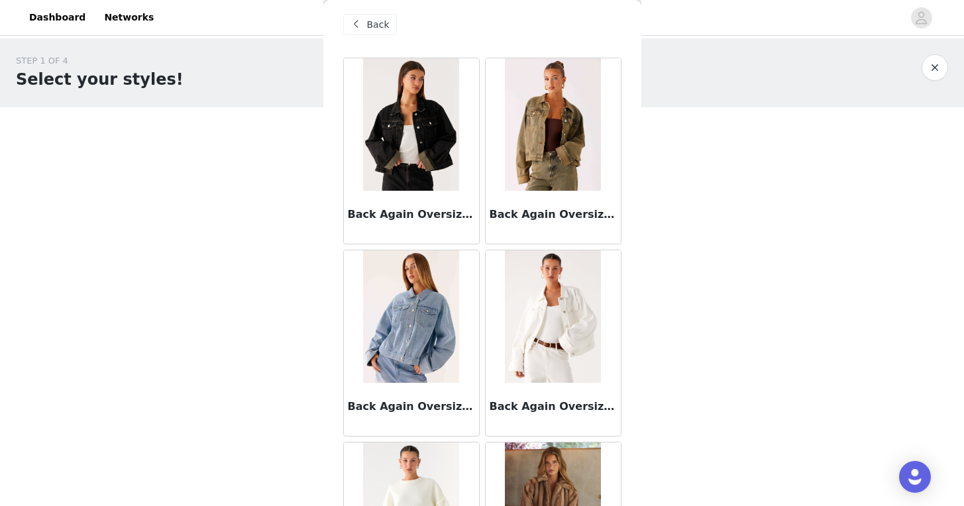
click at [369, 28] on span "Back" at bounding box center [378, 25] width 23 height 14
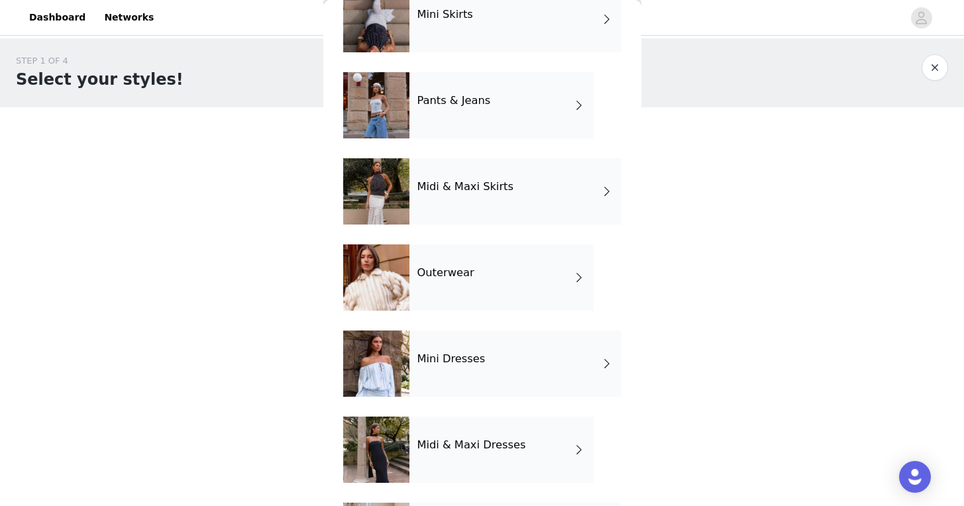
scroll to position [249, 0]
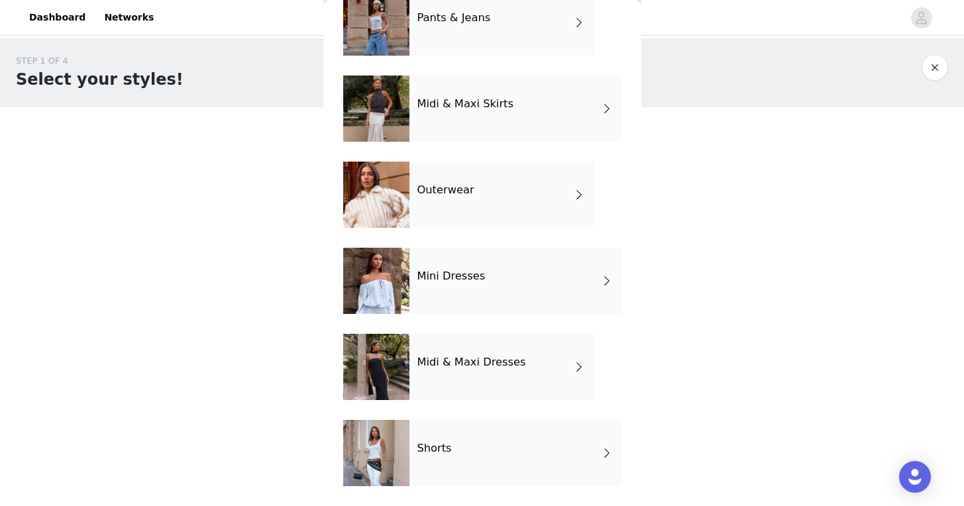
click at [570, 368] on div "Midi & Maxi Dresses" at bounding box center [501, 367] width 184 height 66
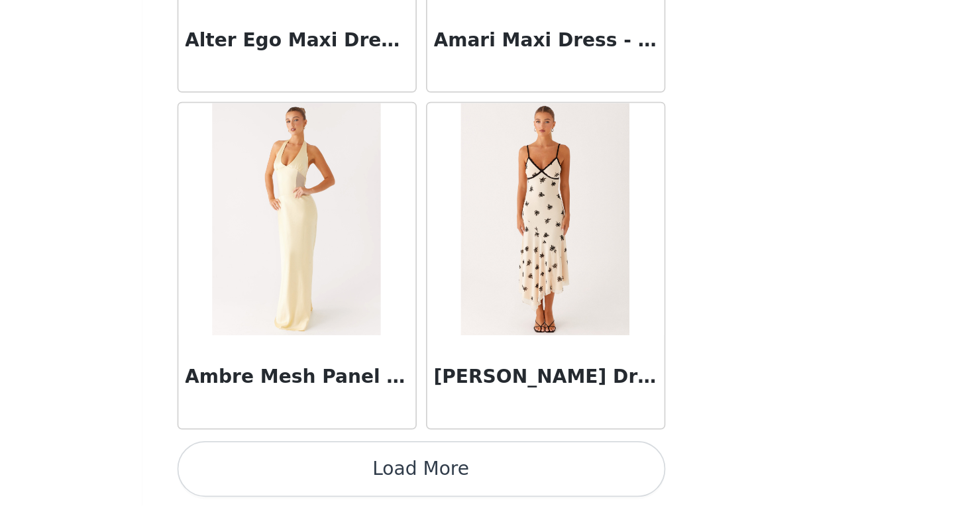
scroll to position [1521, 0]
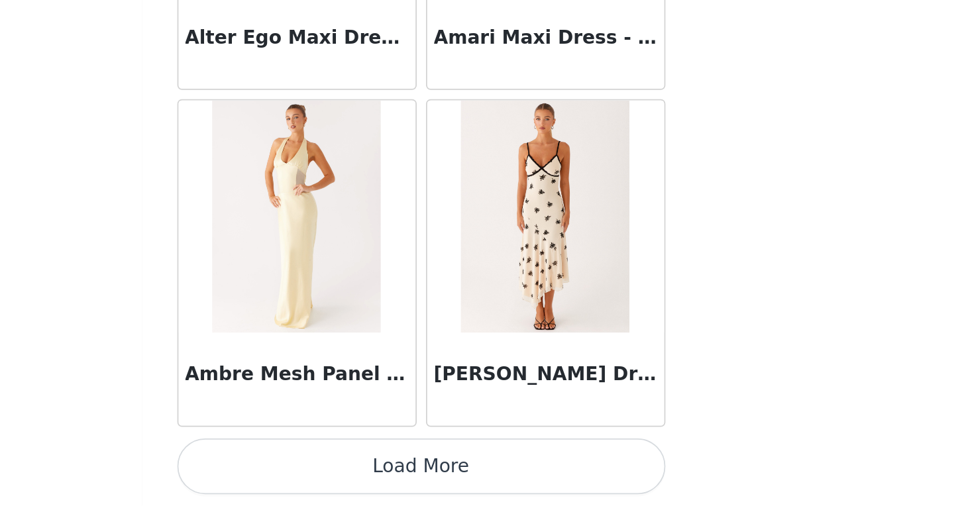
click at [529, 476] on button "Load More" at bounding box center [482, 484] width 278 height 32
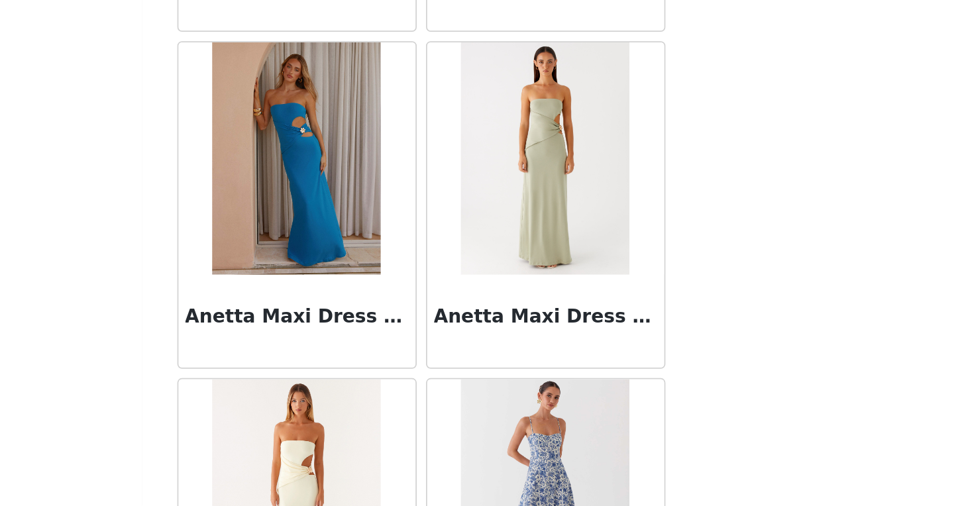
scroll to position [3442, 0]
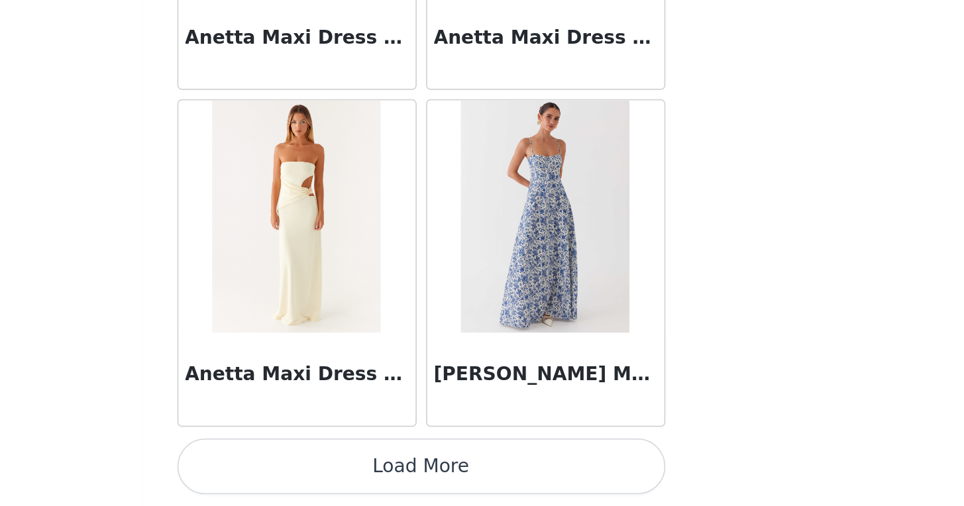
click at [522, 482] on button "Load More" at bounding box center [482, 484] width 278 height 32
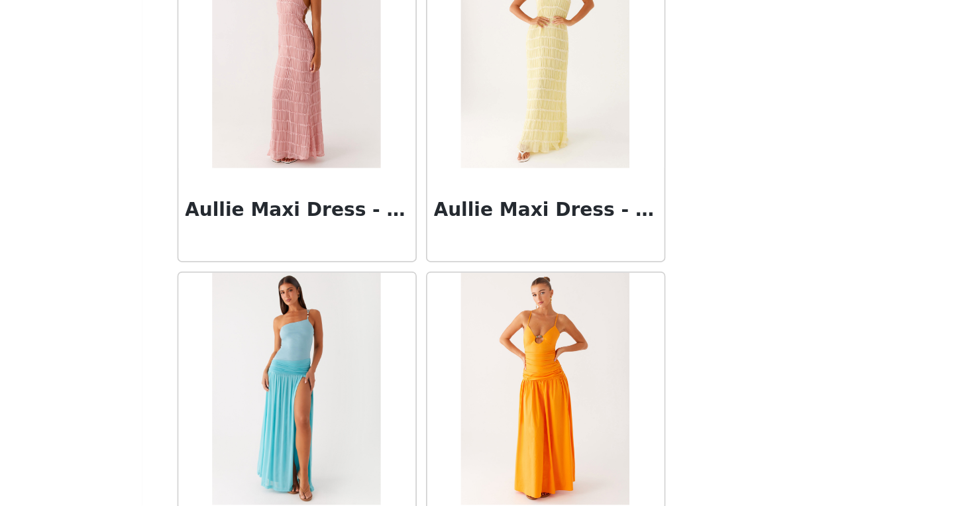
scroll to position [5363, 0]
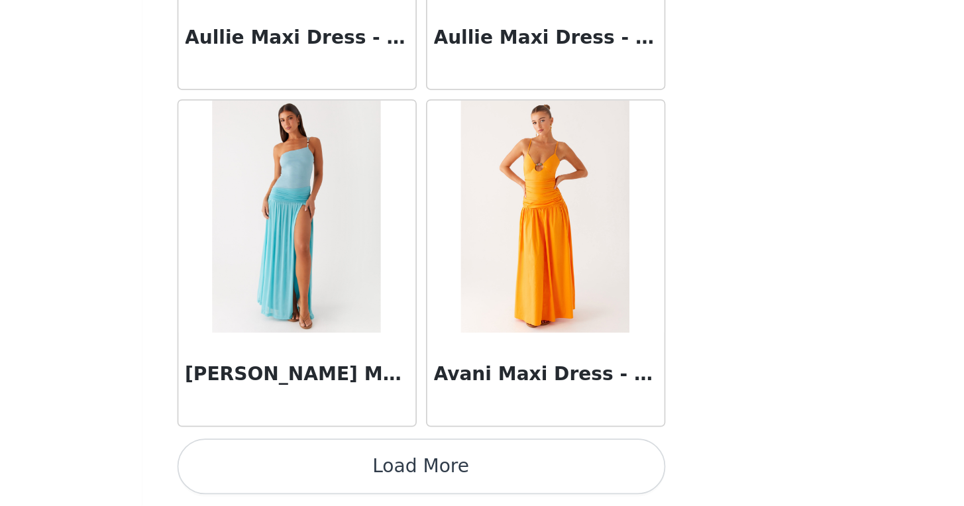
click at [534, 484] on button "Load More" at bounding box center [482, 484] width 278 height 32
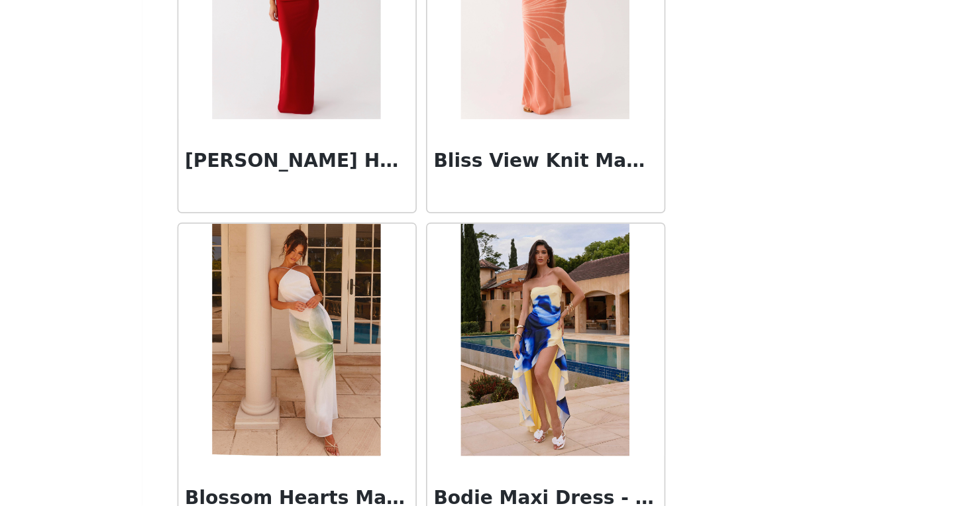
scroll to position [7284, 0]
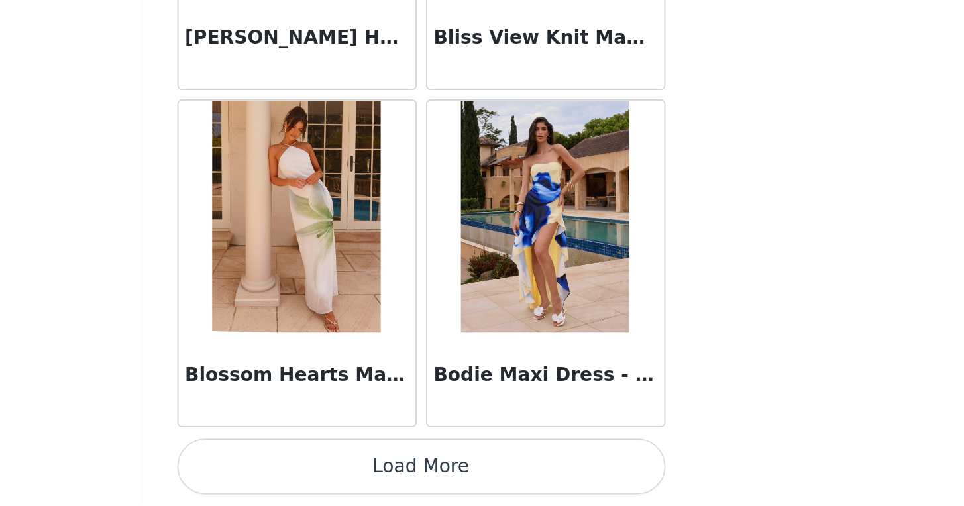
click at [505, 494] on button "Load More" at bounding box center [482, 484] width 278 height 32
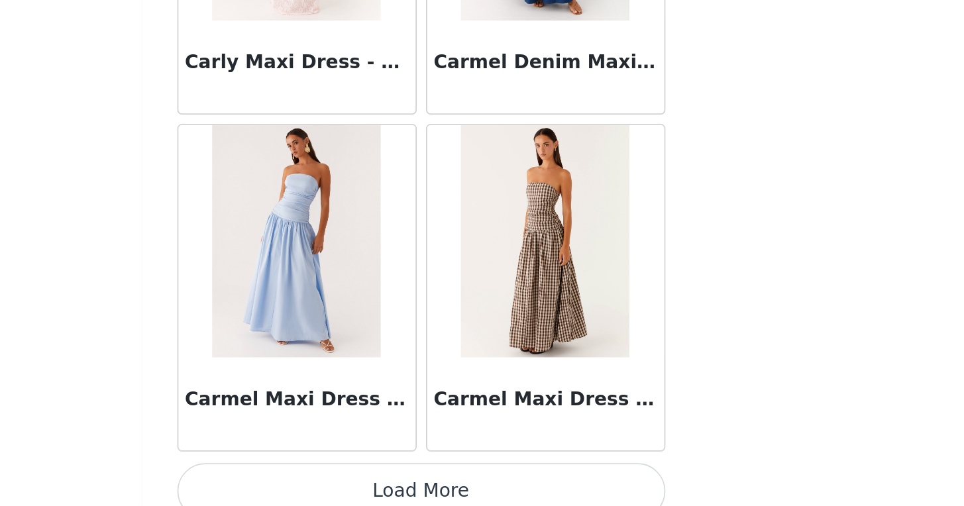
scroll to position [9205, 0]
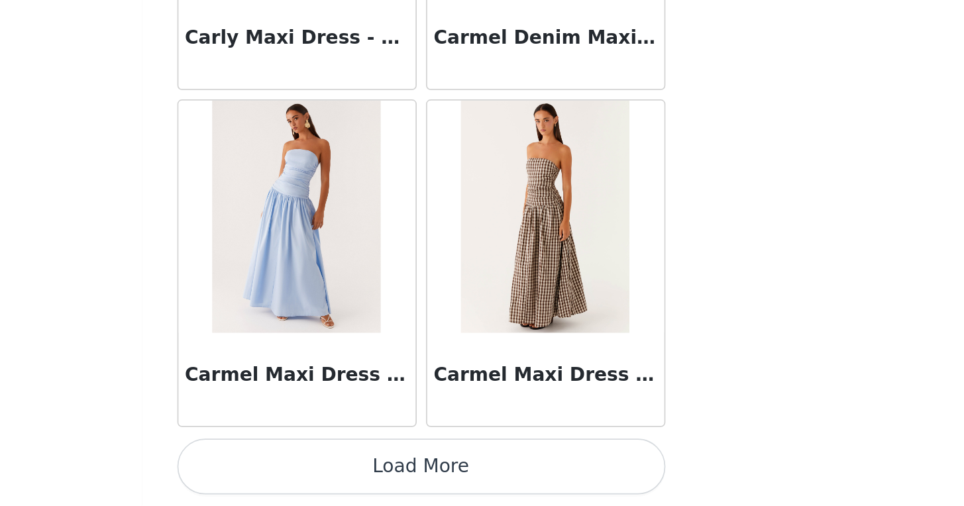
click at [558, 470] on button "Load More" at bounding box center [482, 484] width 278 height 32
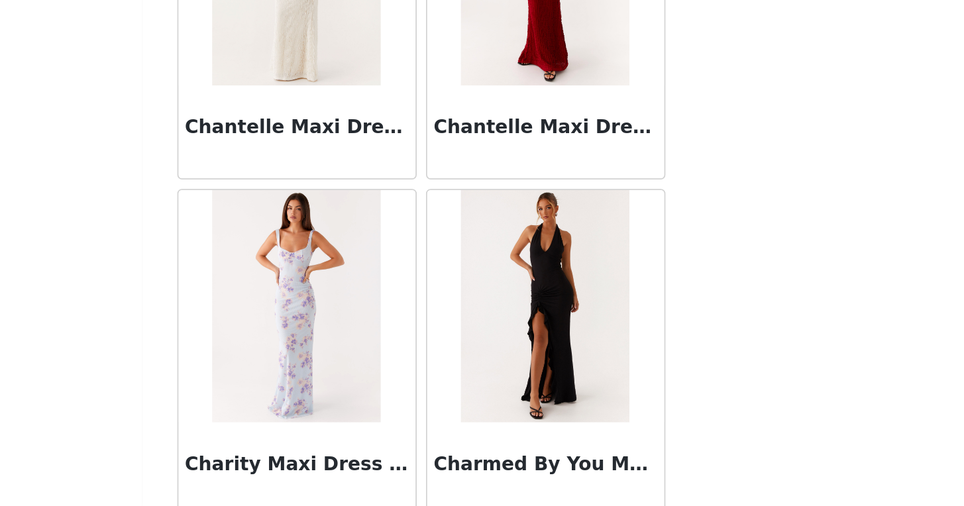
scroll to position [11127, 0]
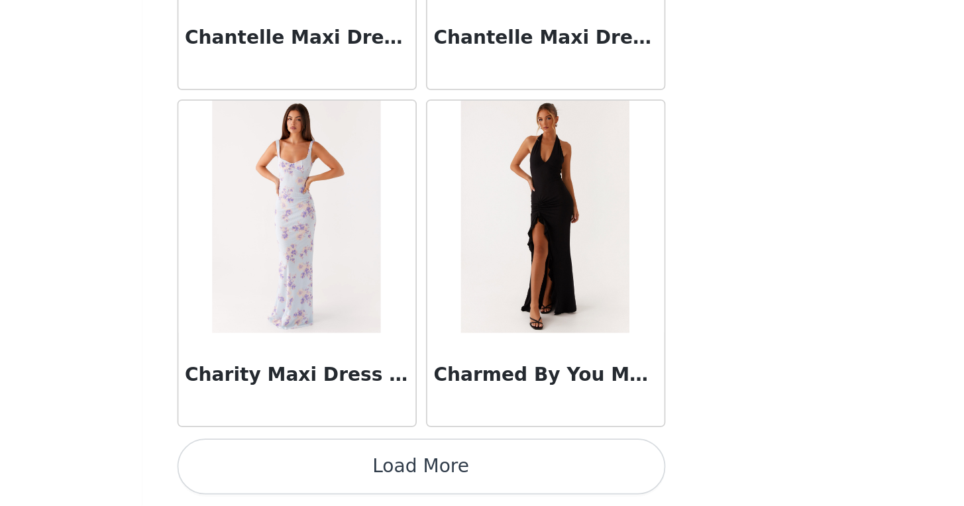
click at [535, 475] on button "Load More" at bounding box center [482, 484] width 278 height 32
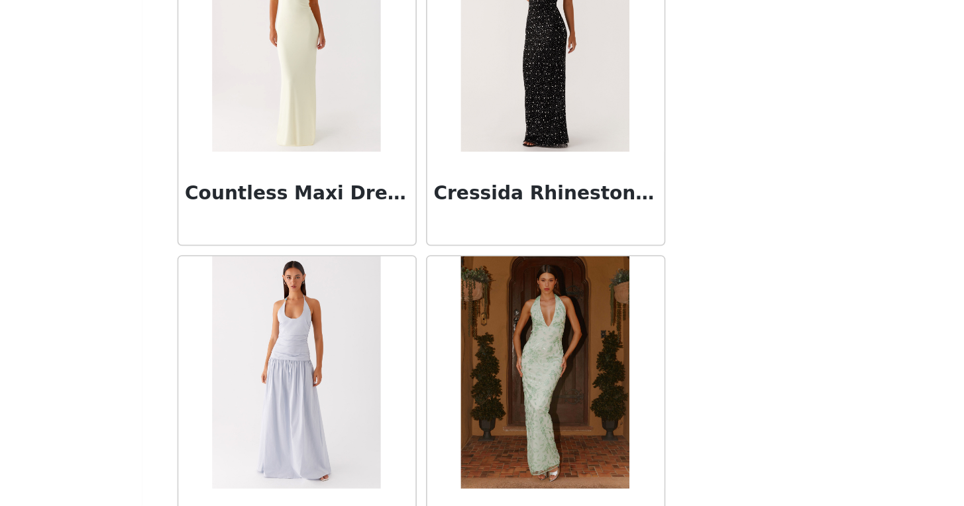
scroll to position [13048, 0]
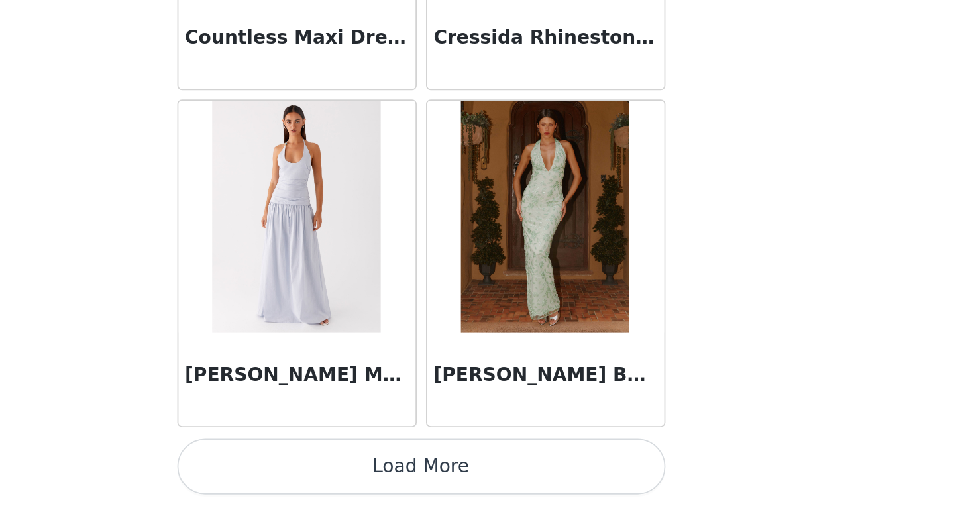
click at [503, 489] on button "Load More" at bounding box center [482, 484] width 278 height 32
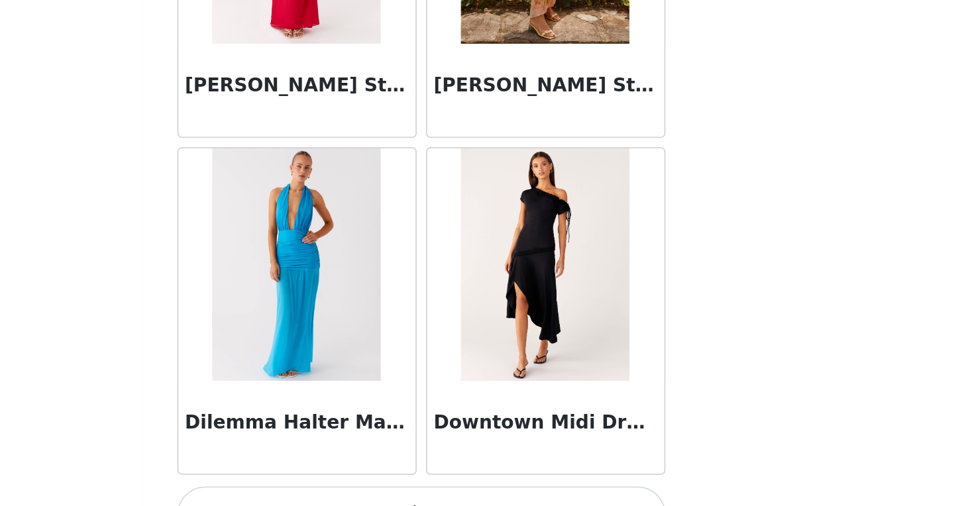
scroll to position [14969, 0]
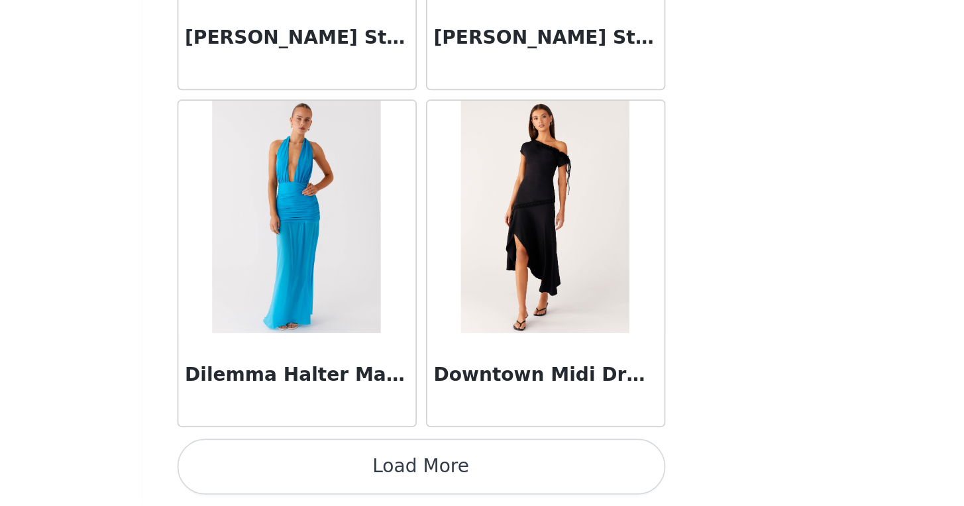
click at [547, 486] on button "Load More" at bounding box center [482, 484] width 278 height 32
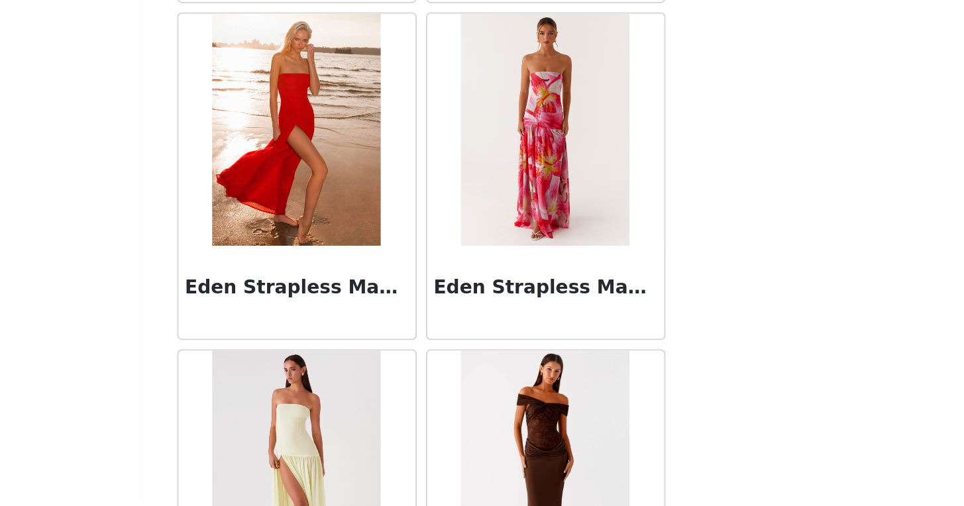
scroll to position [16890, 0]
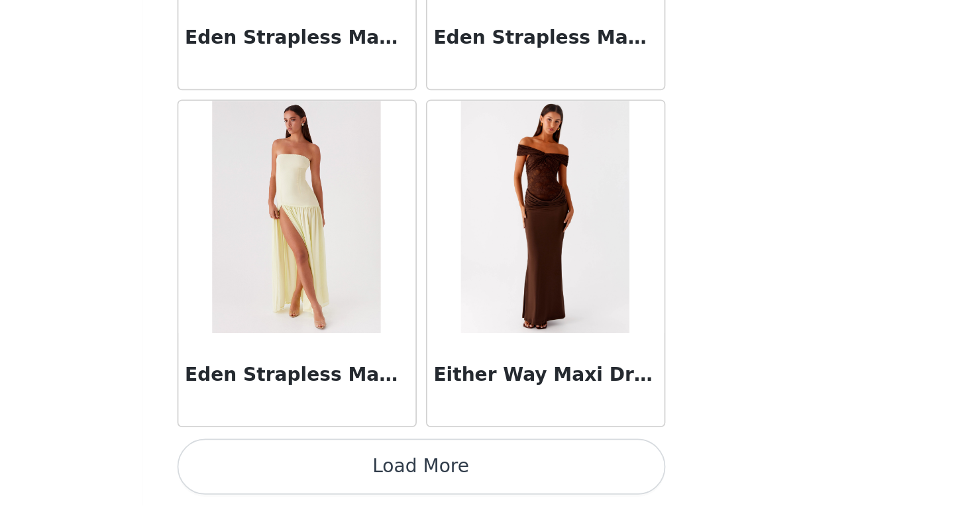
click at [519, 489] on button "Load More" at bounding box center [482, 484] width 278 height 32
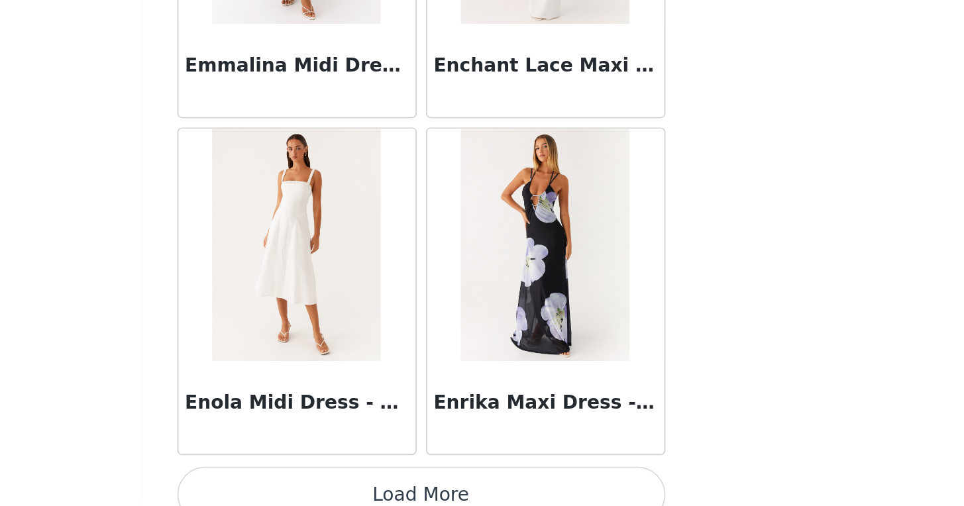
scroll to position [18811, 0]
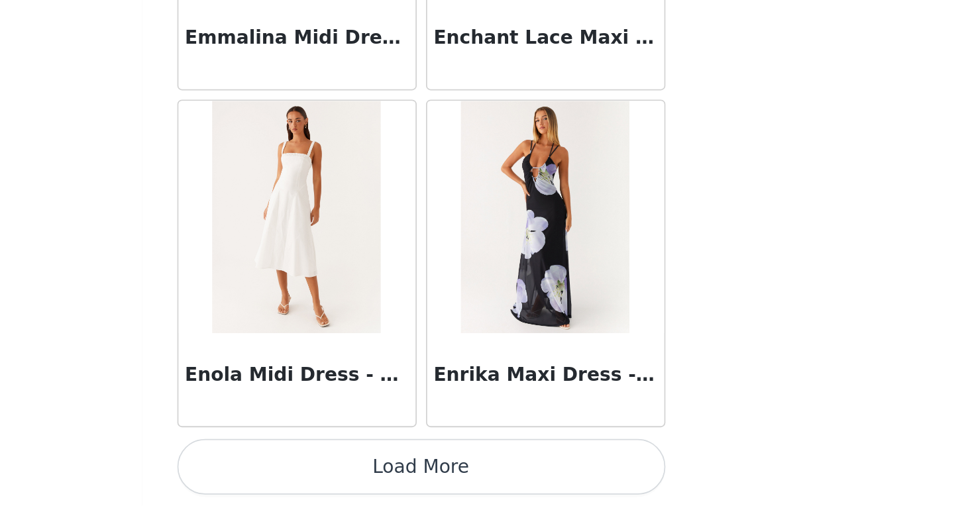
click at [543, 492] on button "Load More" at bounding box center [482, 484] width 278 height 32
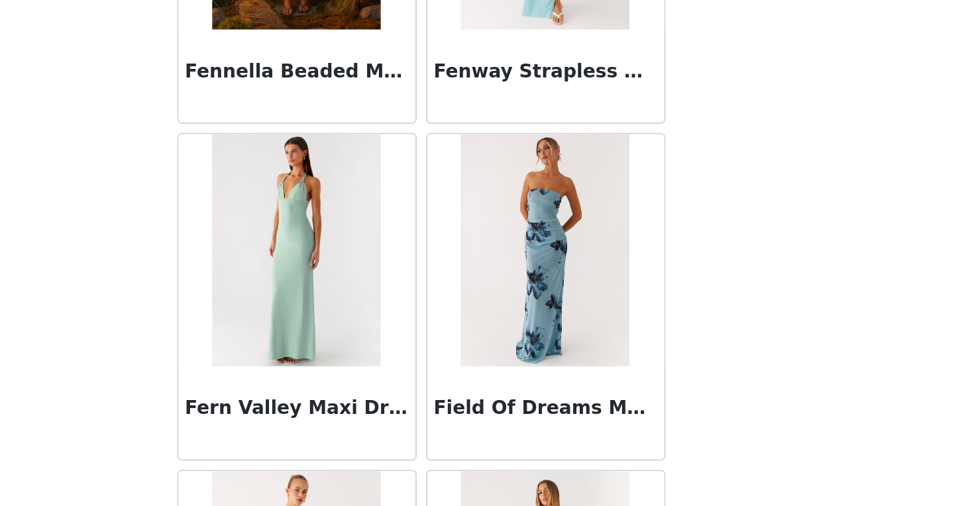
scroll to position [20732, 0]
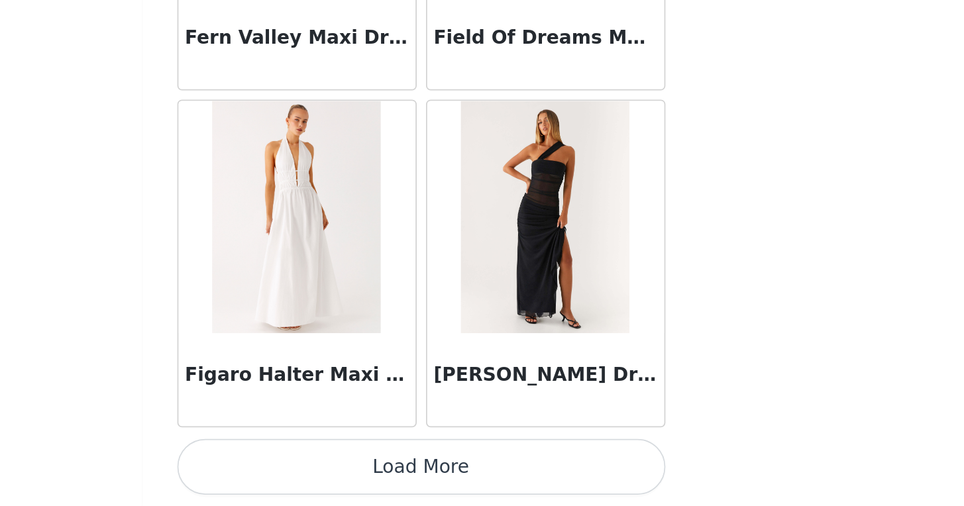
click at [552, 490] on button "Load More" at bounding box center [482, 484] width 278 height 32
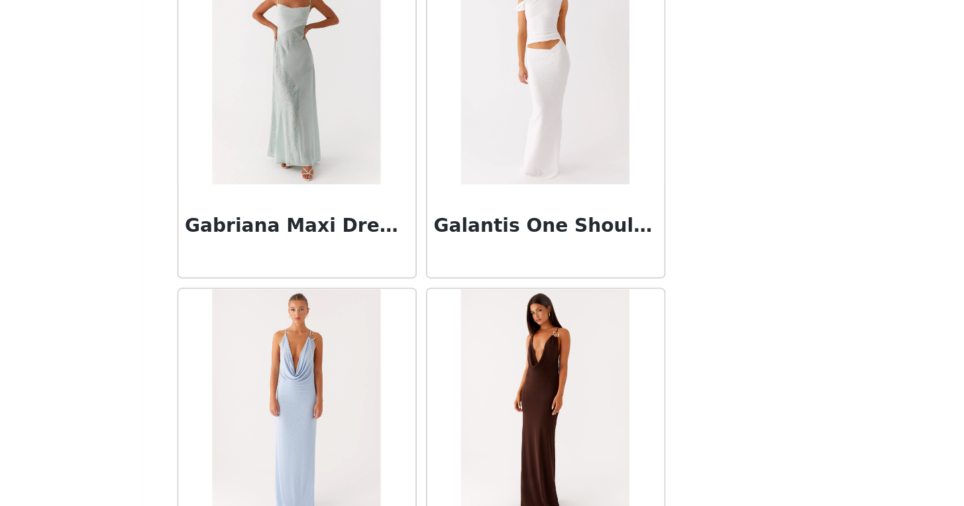
scroll to position [22653, 0]
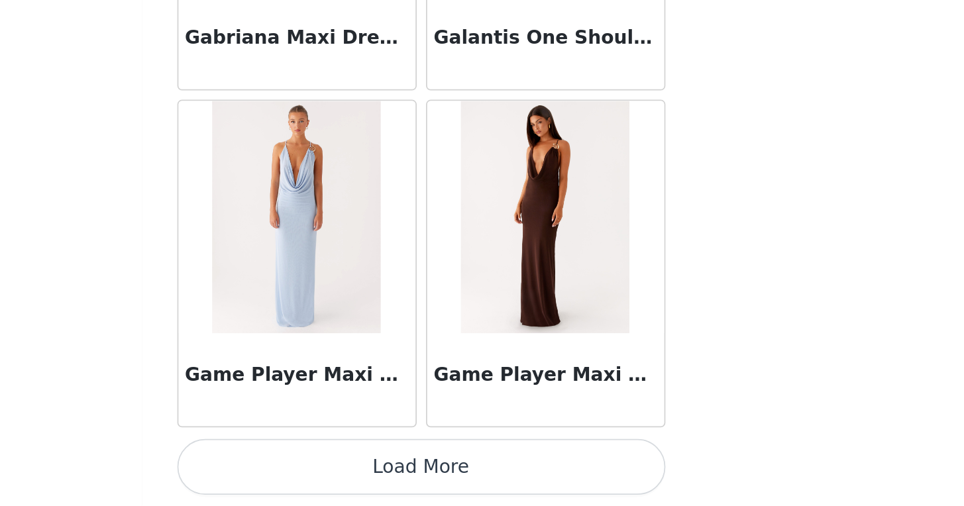
click at [556, 476] on button "Load More" at bounding box center [482, 484] width 278 height 32
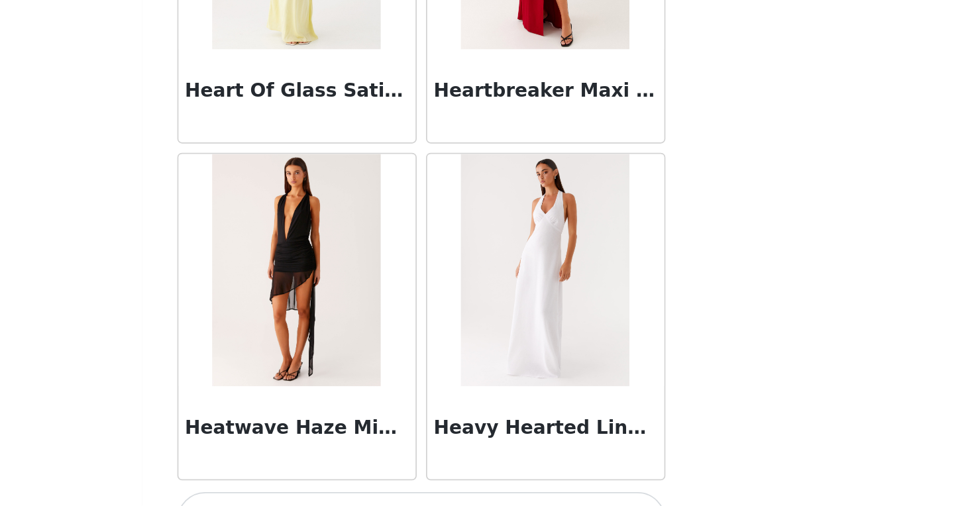
scroll to position [24574, 0]
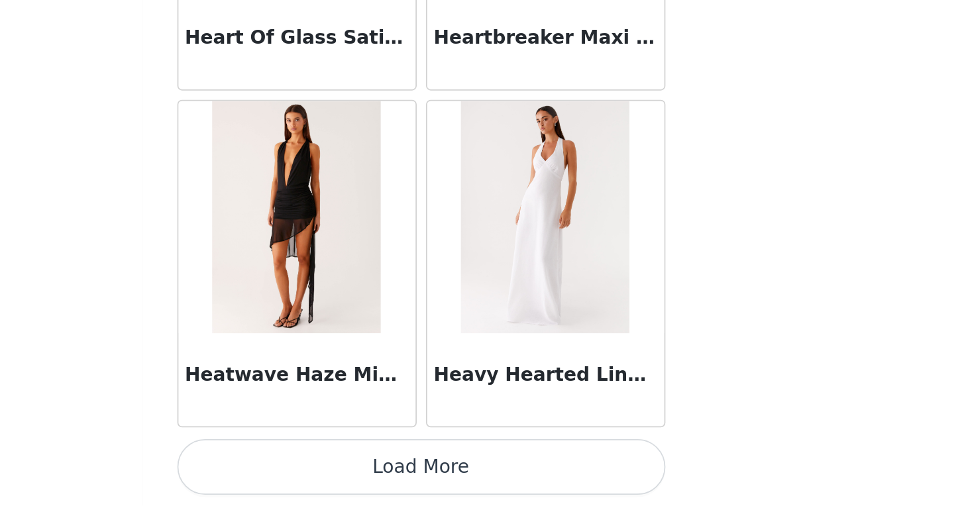
click at [535, 492] on button "Load More" at bounding box center [482, 484] width 278 height 32
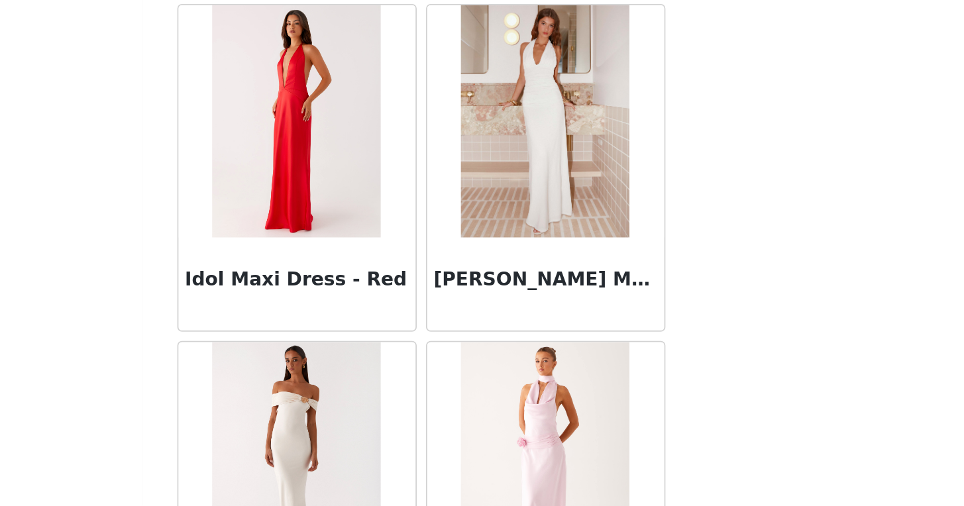
scroll to position [26495, 0]
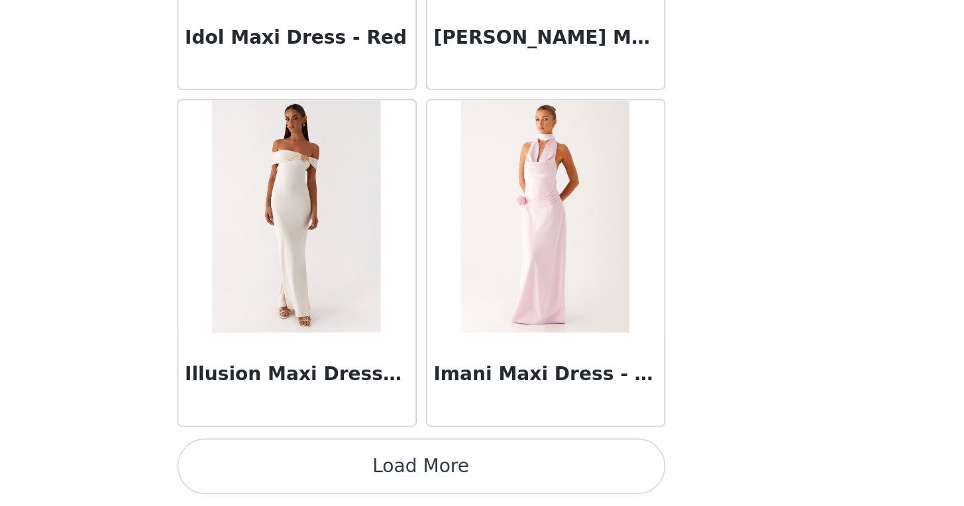
click at [517, 494] on button "Load More" at bounding box center [482, 484] width 278 height 32
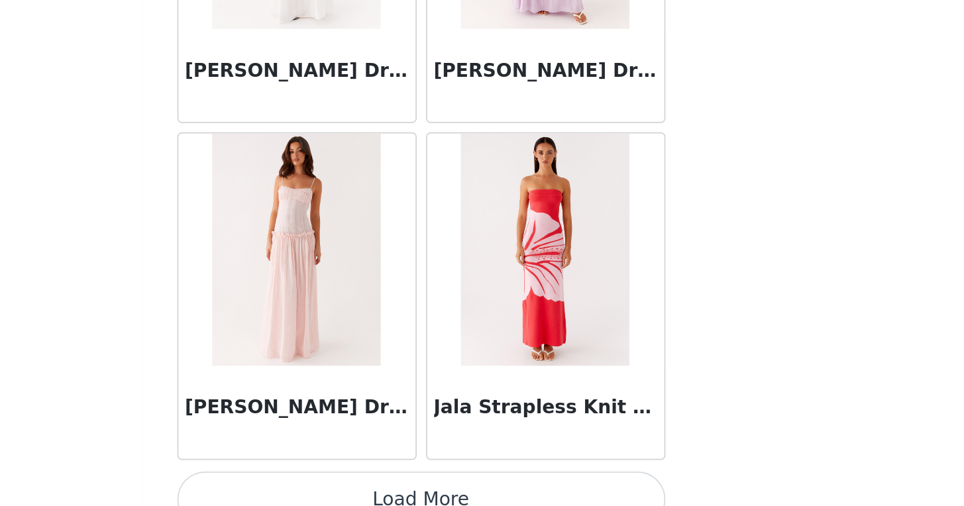
scroll to position [28417, 0]
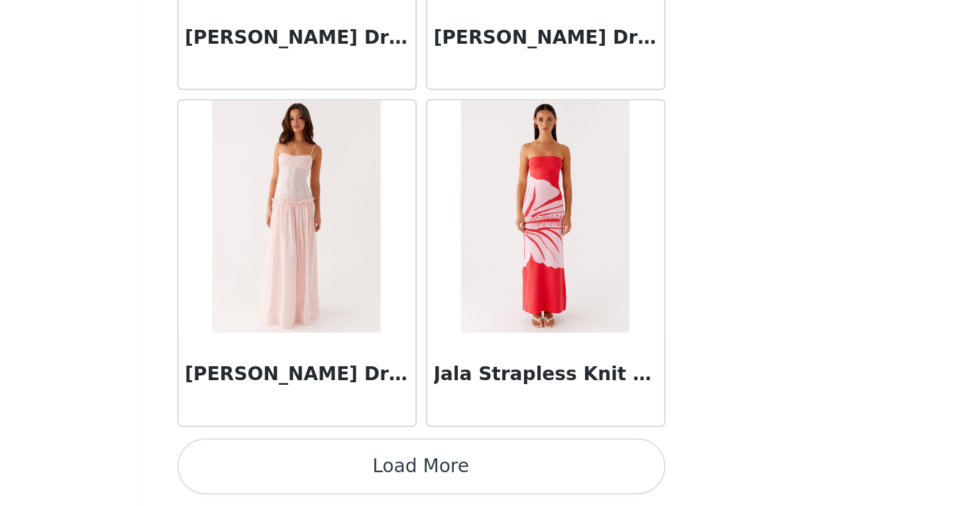
click at [552, 480] on button "Load More" at bounding box center [482, 484] width 278 height 32
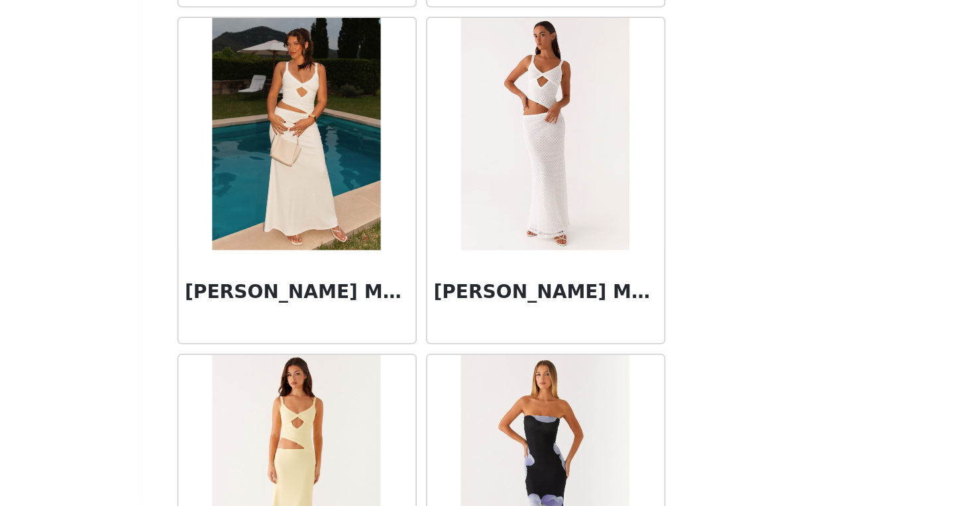
scroll to position [30338, 0]
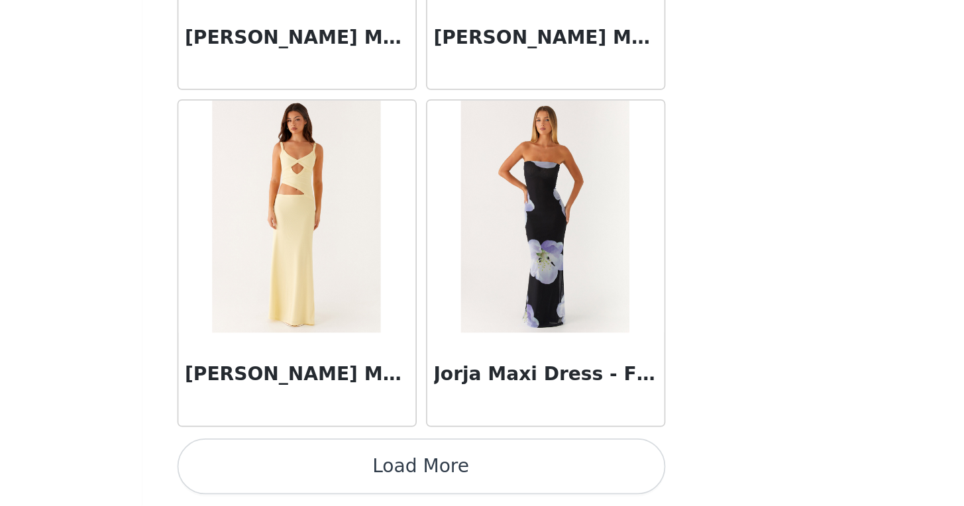
click at [581, 478] on button "Load More" at bounding box center [482, 484] width 278 height 32
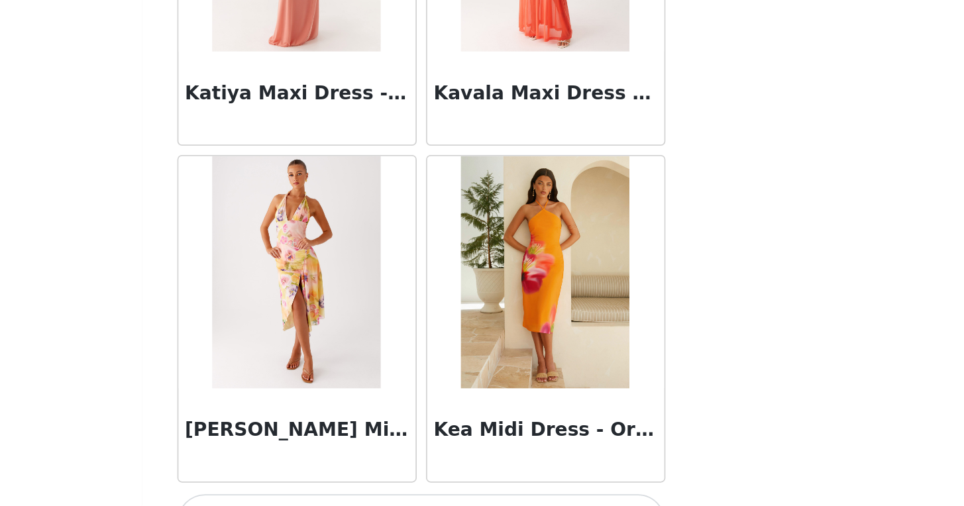
scroll to position [32259, 0]
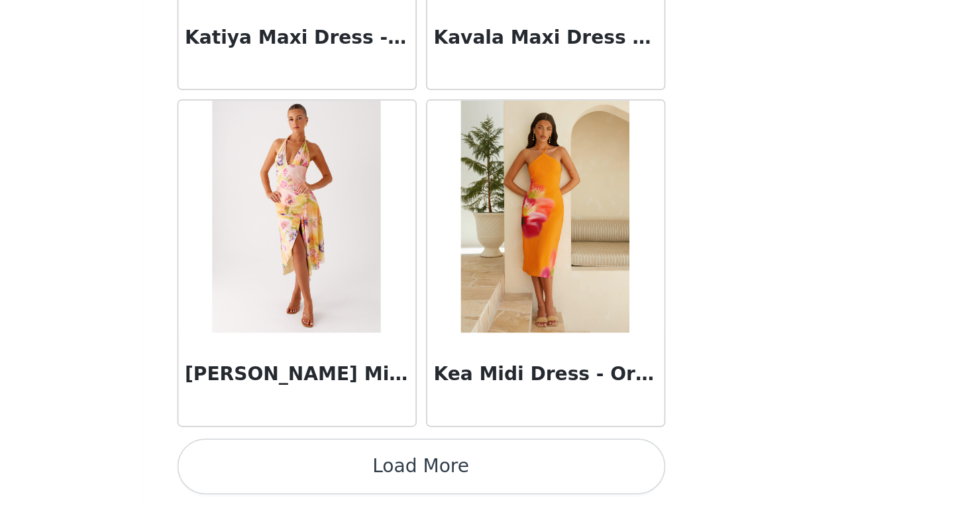
click at [555, 470] on button "Load More" at bounding box center [482, 484] width 278 height 32
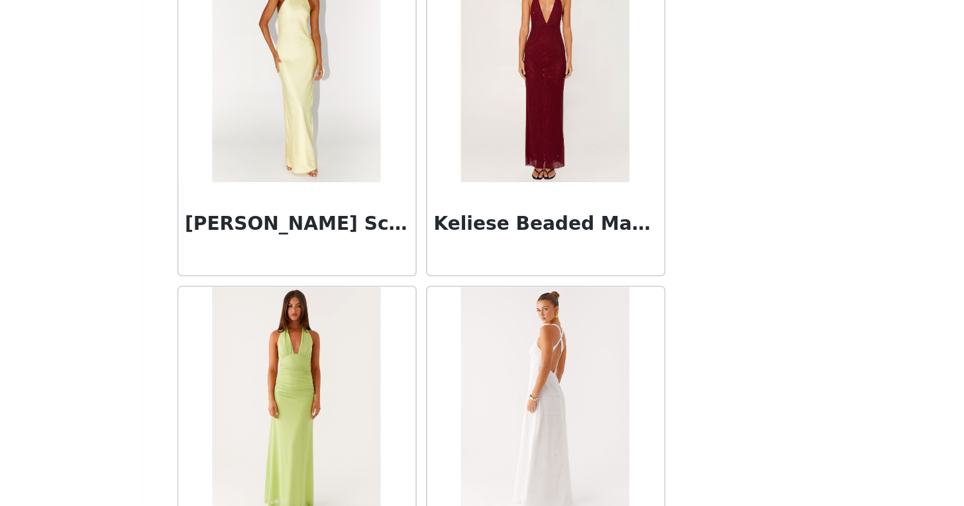
scroll to position [32524, 0]
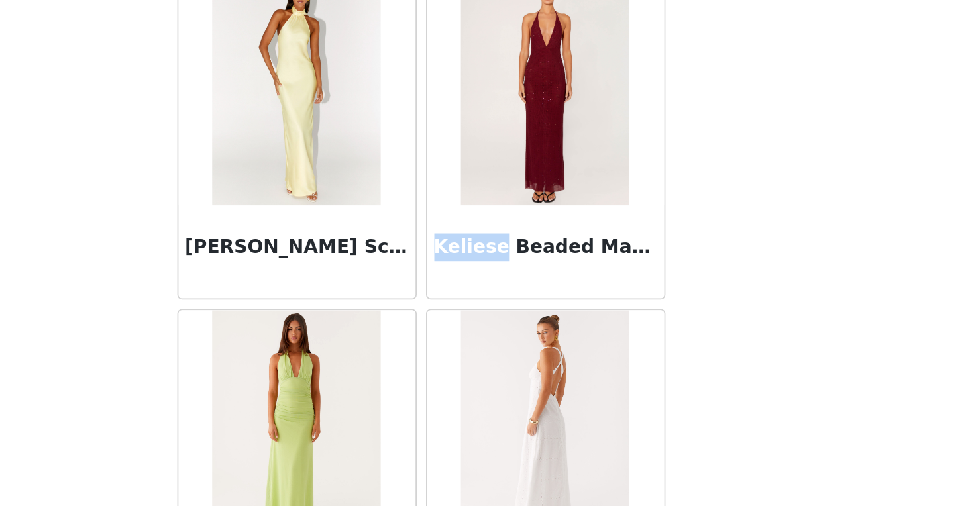
drag, startPoint x: 525, startPoint y: 355, endPoint x: 491, endPoint y: 355, distance: 33.8
click at [491, 355] on h3 "Keliese Beaded Maxi Dress - Burgundy" at bounding box center [553, 358] width 127 height 16
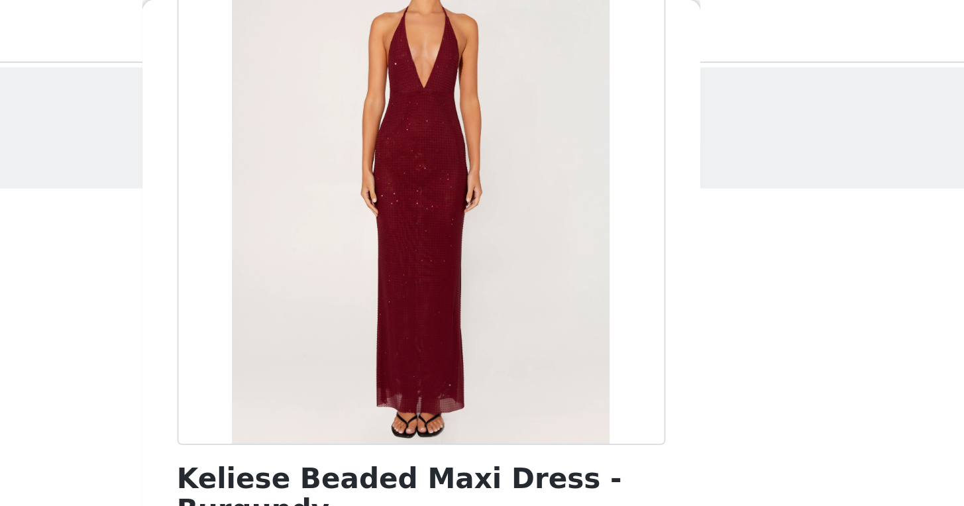
scroll to position [111, 0]
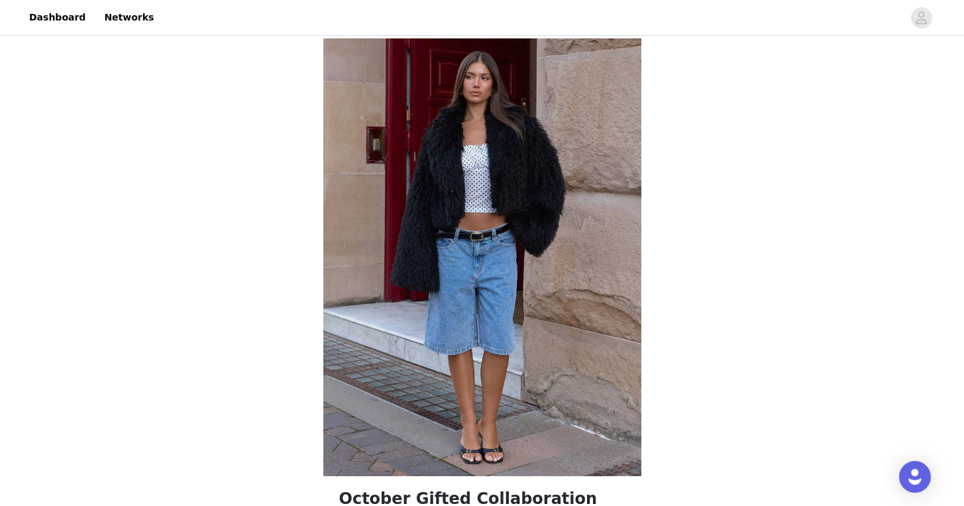
scroll to position [503, 0]
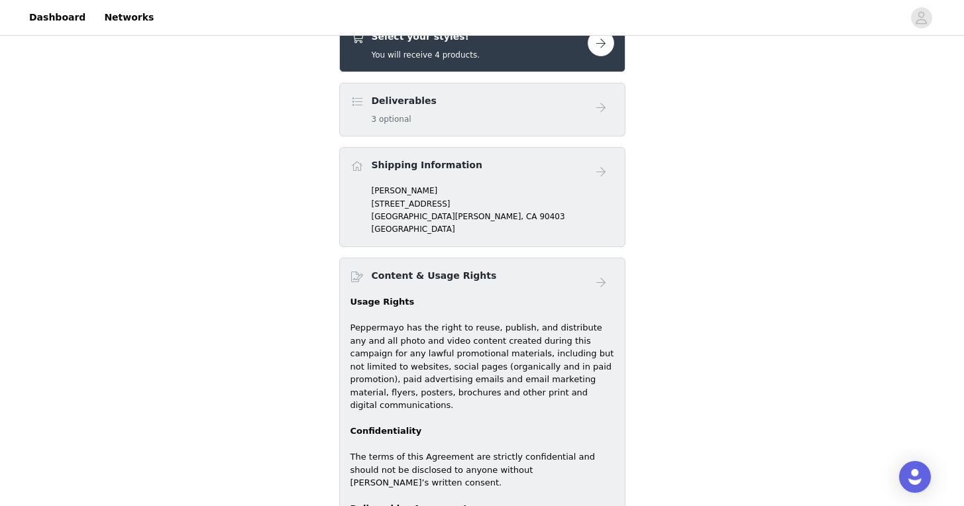
click at [608, 44] on button "button" at bounding box center [601, 43] width 26 height 26
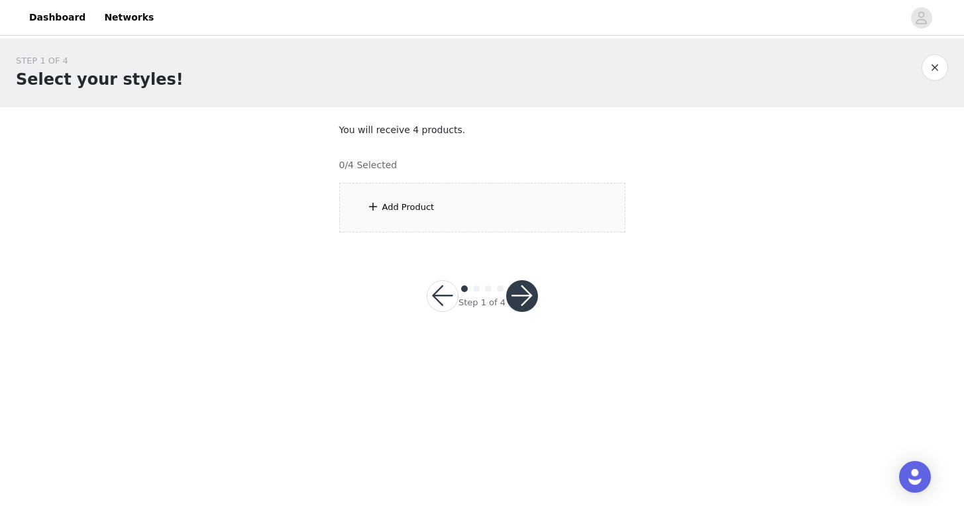
click at [474, 203] on div "Add Product" at bounding box center [482, 208] width 286 height 50
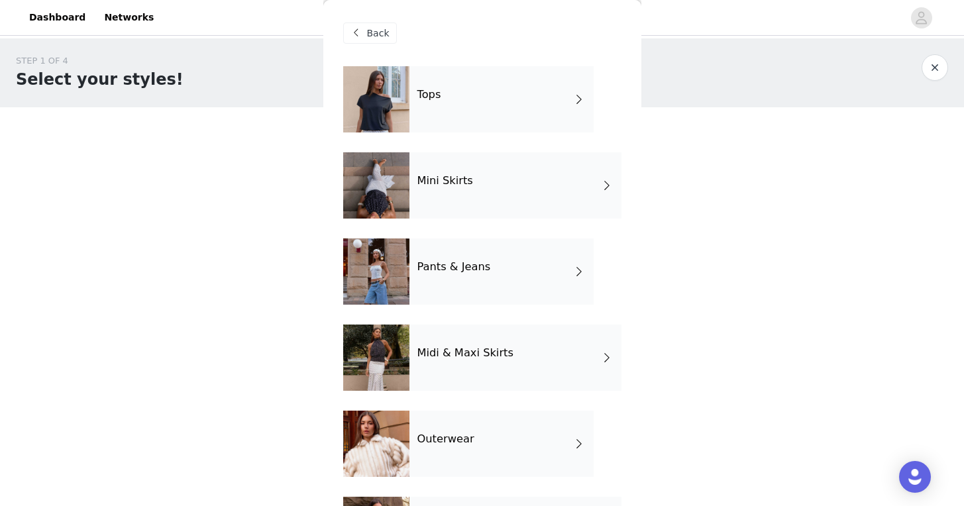
click at [500, 115] on div "Tops" at bounding box center [501, 99] width 184 height 66
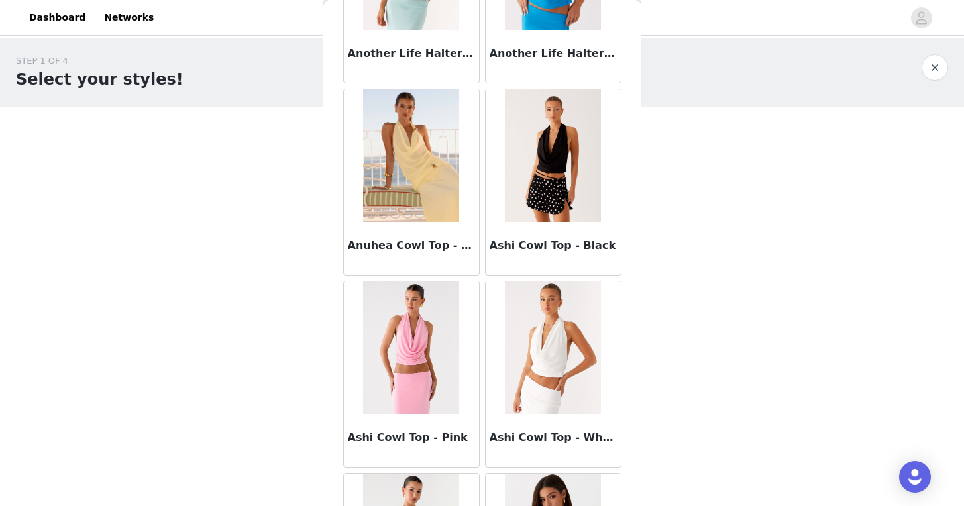
scroll to position [1521, 0]
